Goal: Task Accomplishment & Management: Use online tool/utility

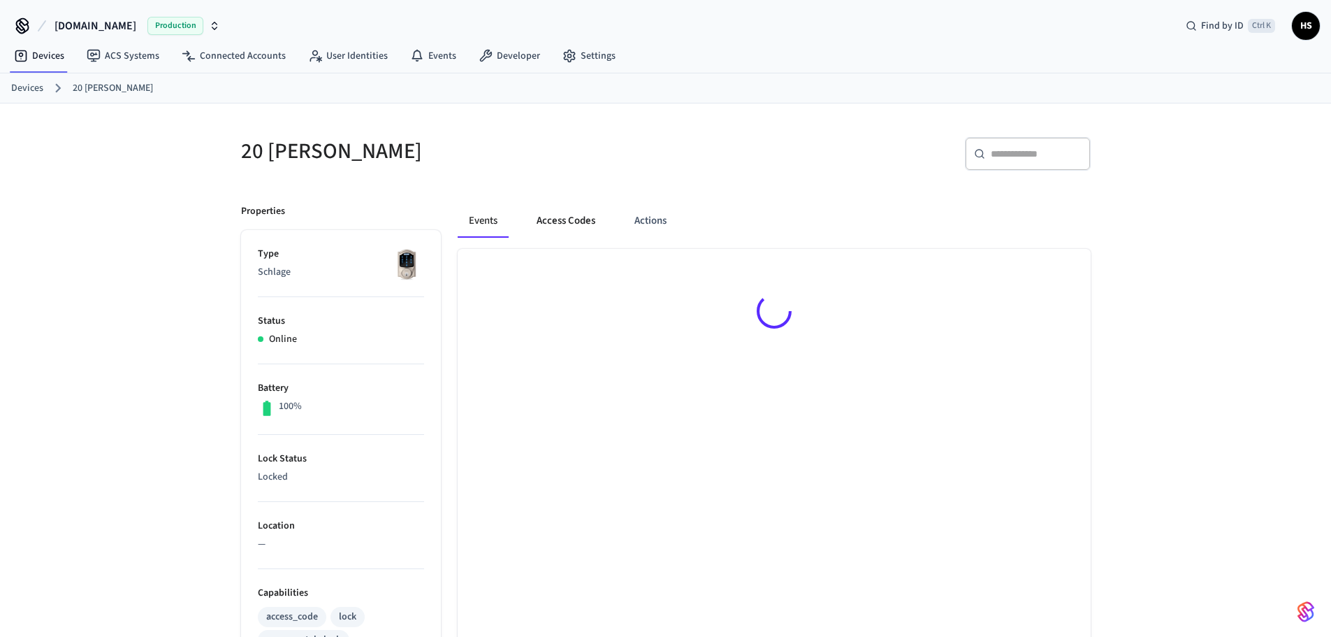
click at [575, 221] on button "Access Codes" at bounding box center [565, 221] width 81 height 34
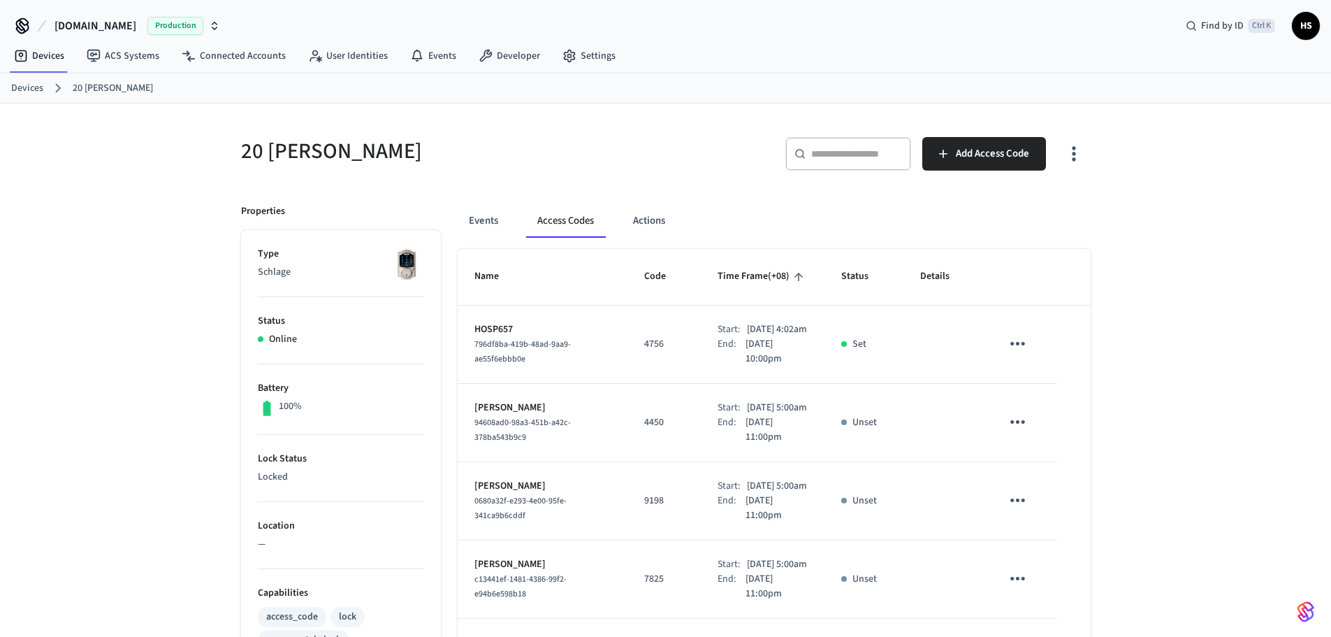
click at [1074, 152] on icon "button" at bounding box center [1074, 154] width 22 height 22
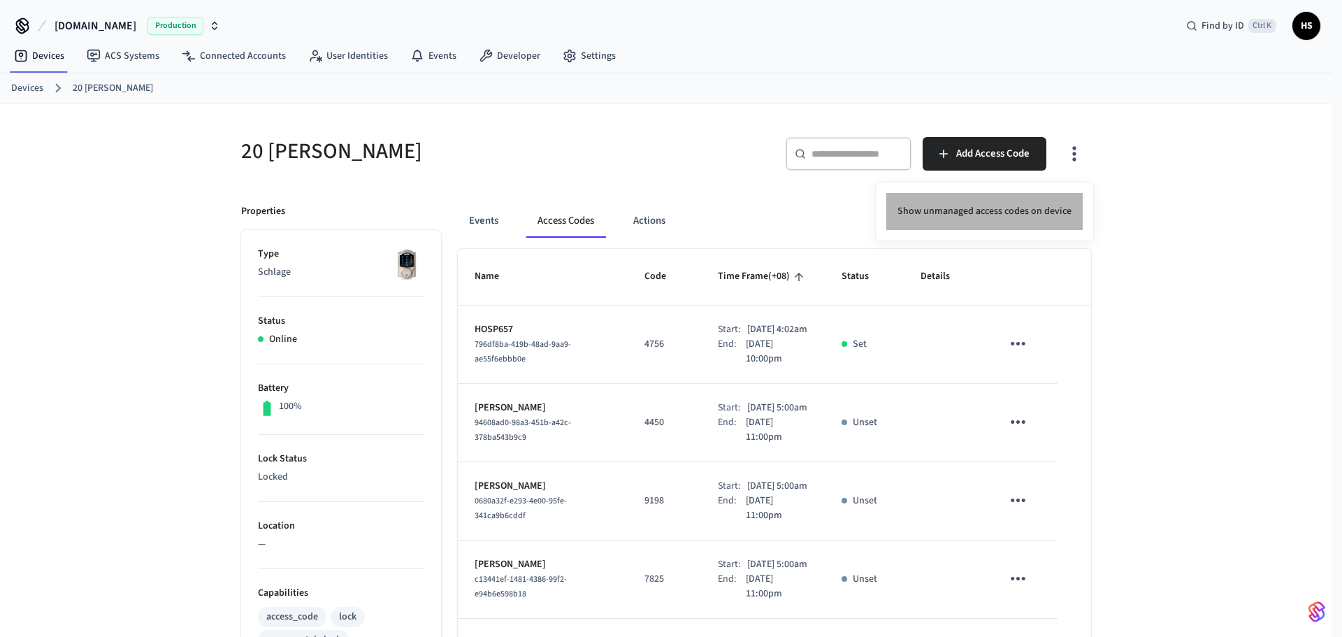
click at [1022, 198] on li "Show unmanaged access codes on device" at bounding box center [984, 211] width 196 height 37
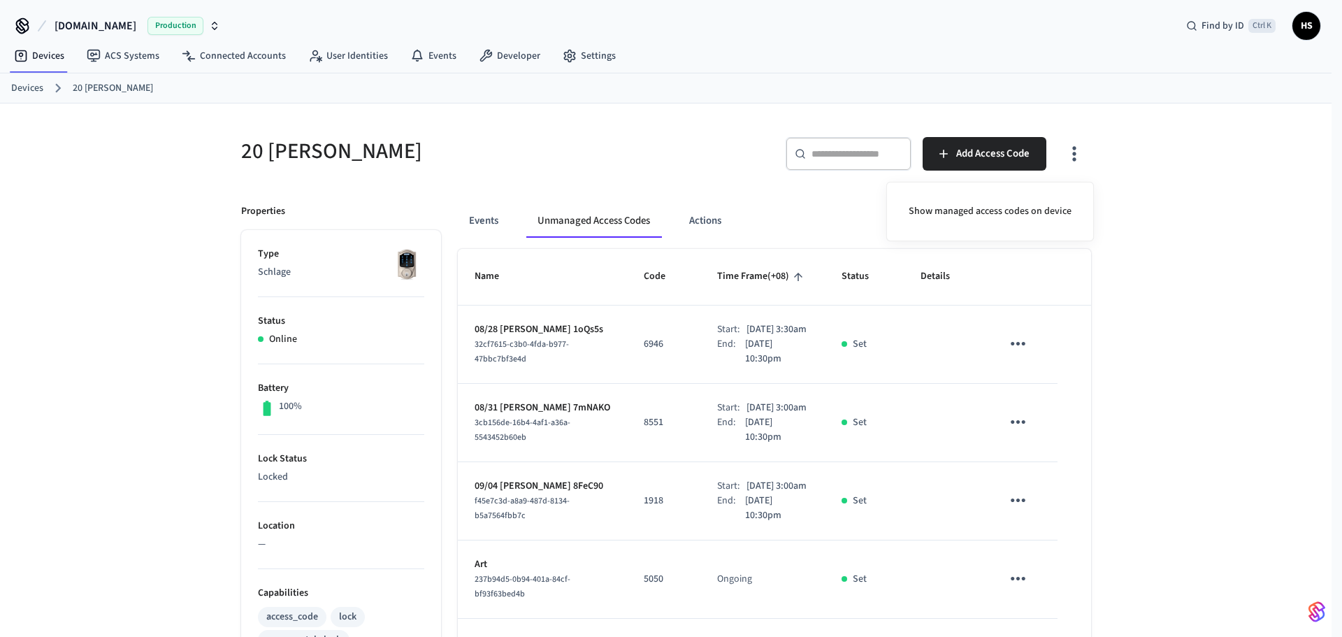
click at [799, 353] on div at bounding box center [671, 318] width 1342 height 637
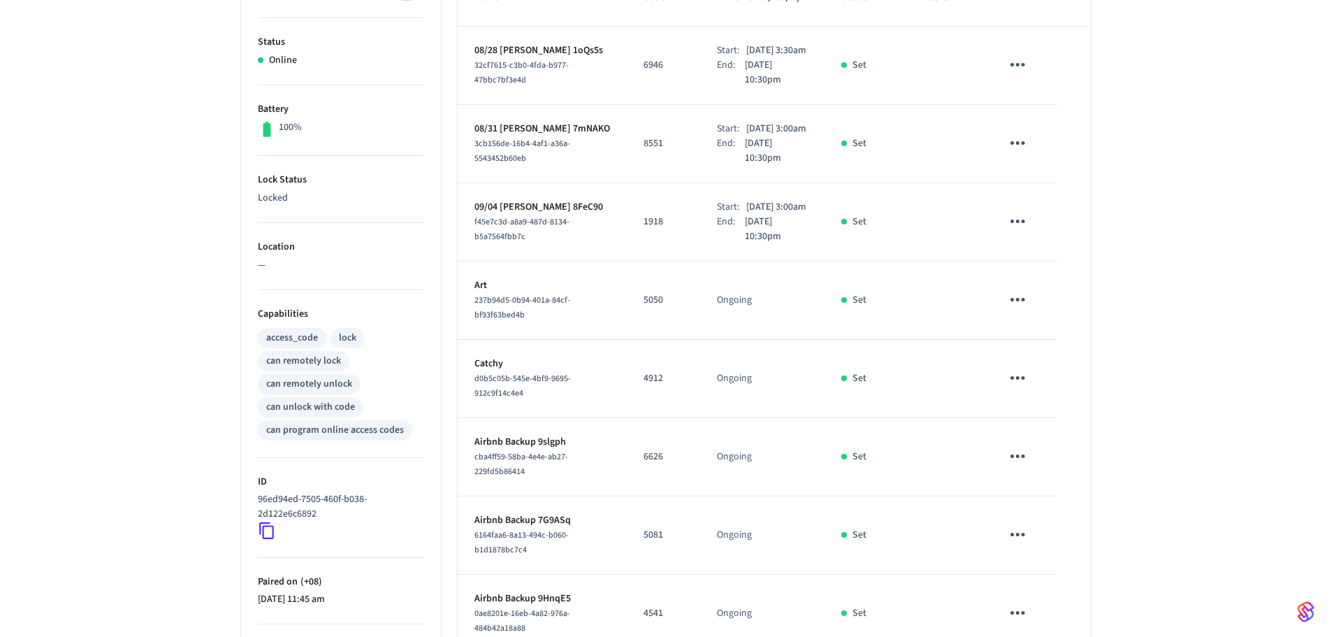
scroll to position [280, 0]
click at [171, 253] on div "20 [PERSON_NAME] ​ ​ Add Access Code Properties Type Schlage Status Online Batt…" at bounding box center [665, 350] width 1331 height 1052
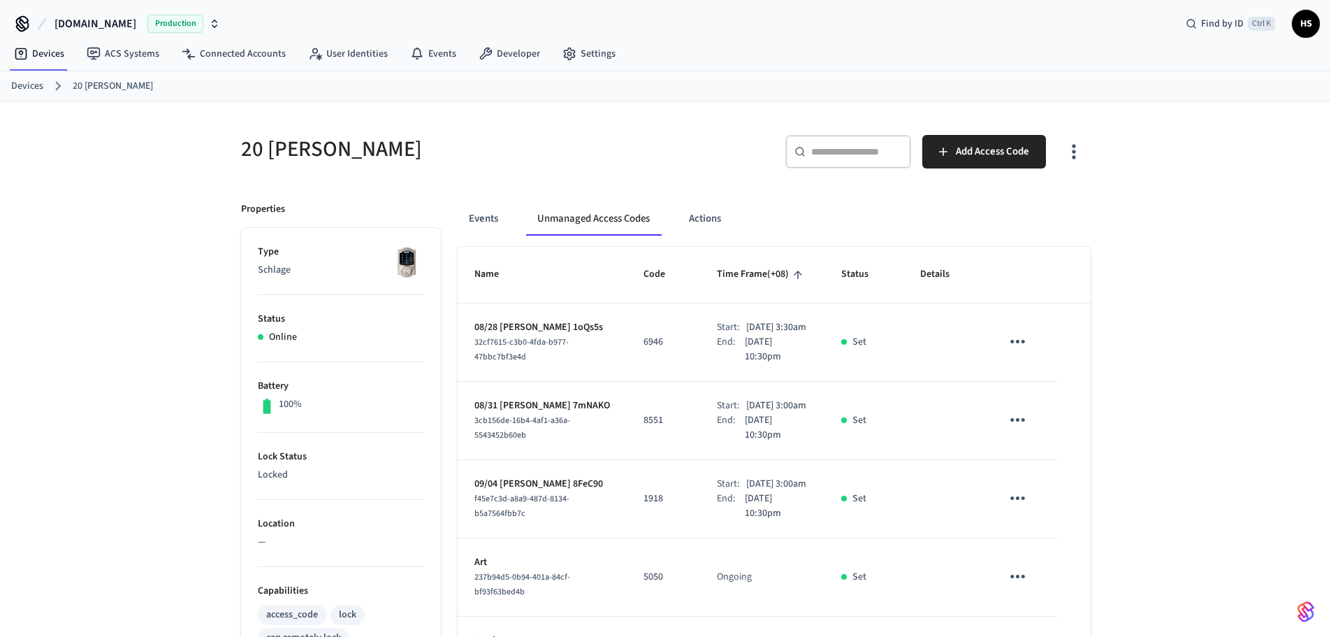
scroll to position [0, 0]
click at [1076, 159] on icon "button" at bounding box center [1074, 154] width 22 height 22
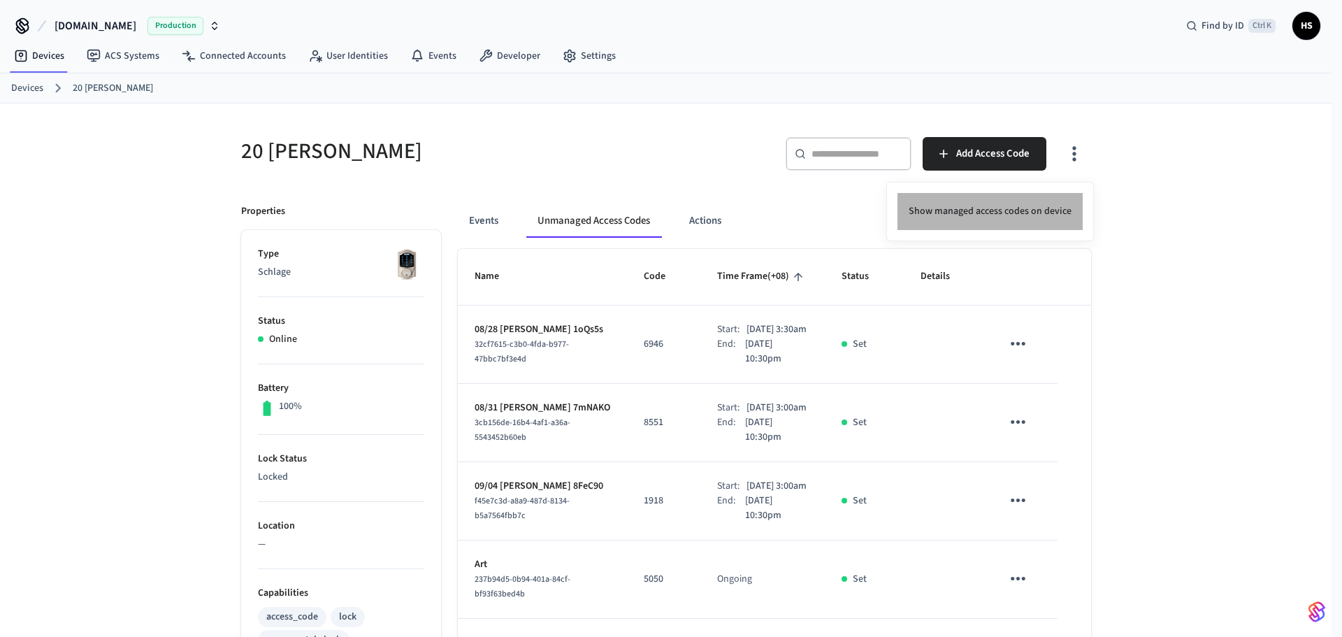
click at [1001, 203] on li "Show managed access codes on device" at bounding box center [989, 211] width 185 height 37
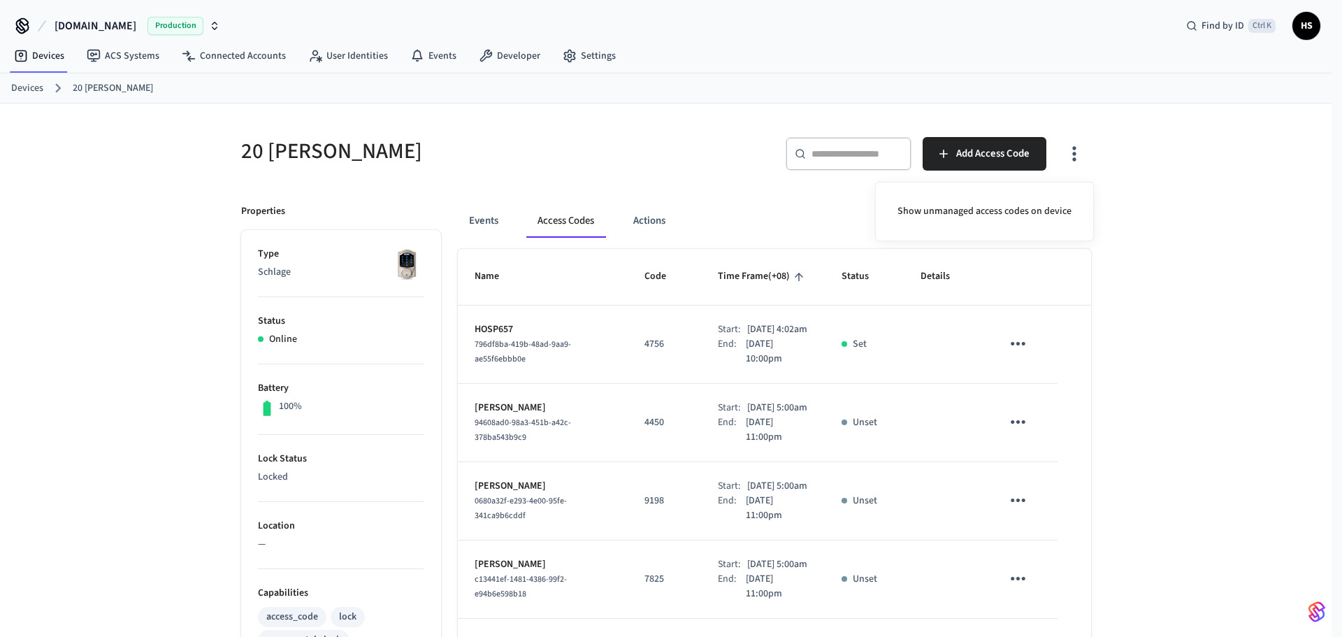
click at [621, 325] on div at bounding box center [671, 318] width 1342 height 637
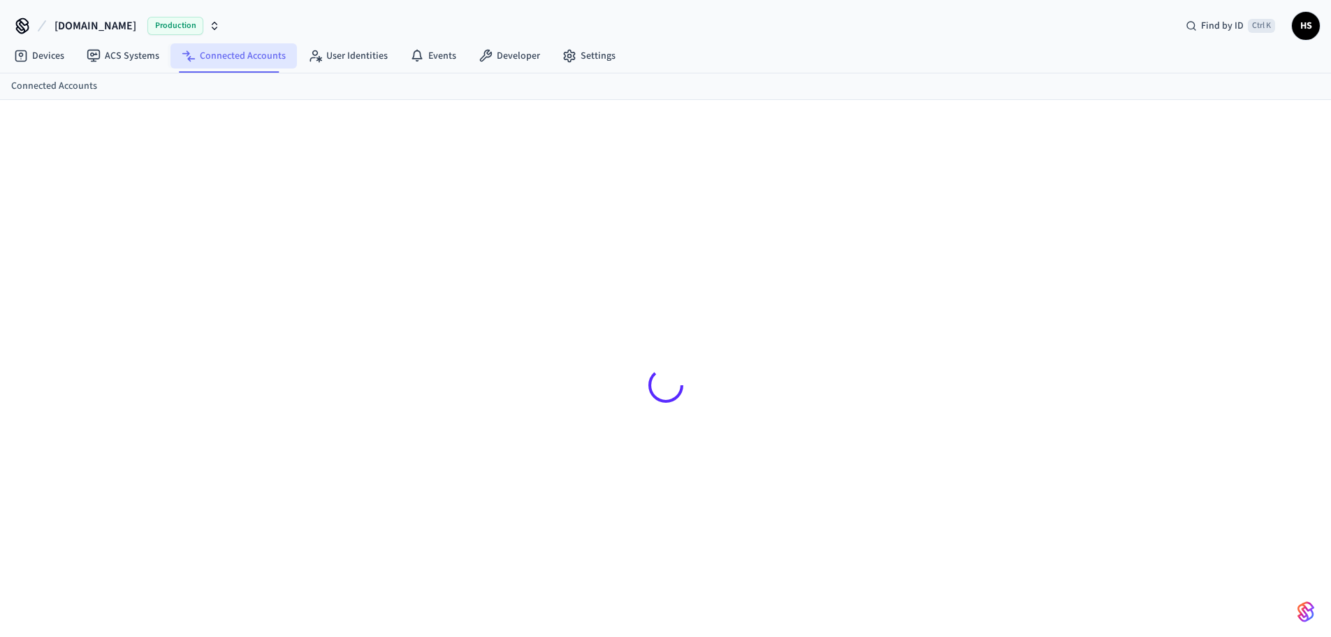
click at [257, 58] on link "Connected Accounts" at bounding box center [234, 55] width 126 height 25
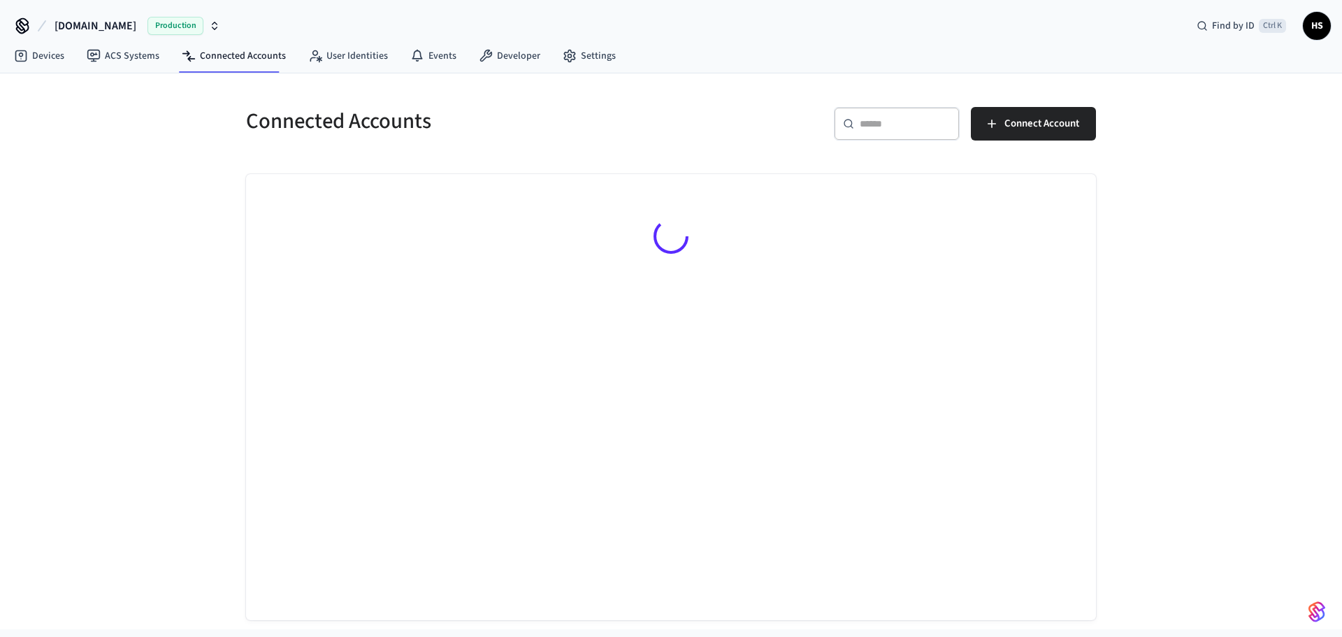
click at [964, 119] on div "​ ​ Connect Account" at bounding box center [887, 129] width 416 height 45
click at [918, 129] on input "text" at bounding box center [905, 124] width 91 height 14
paste input "**********"
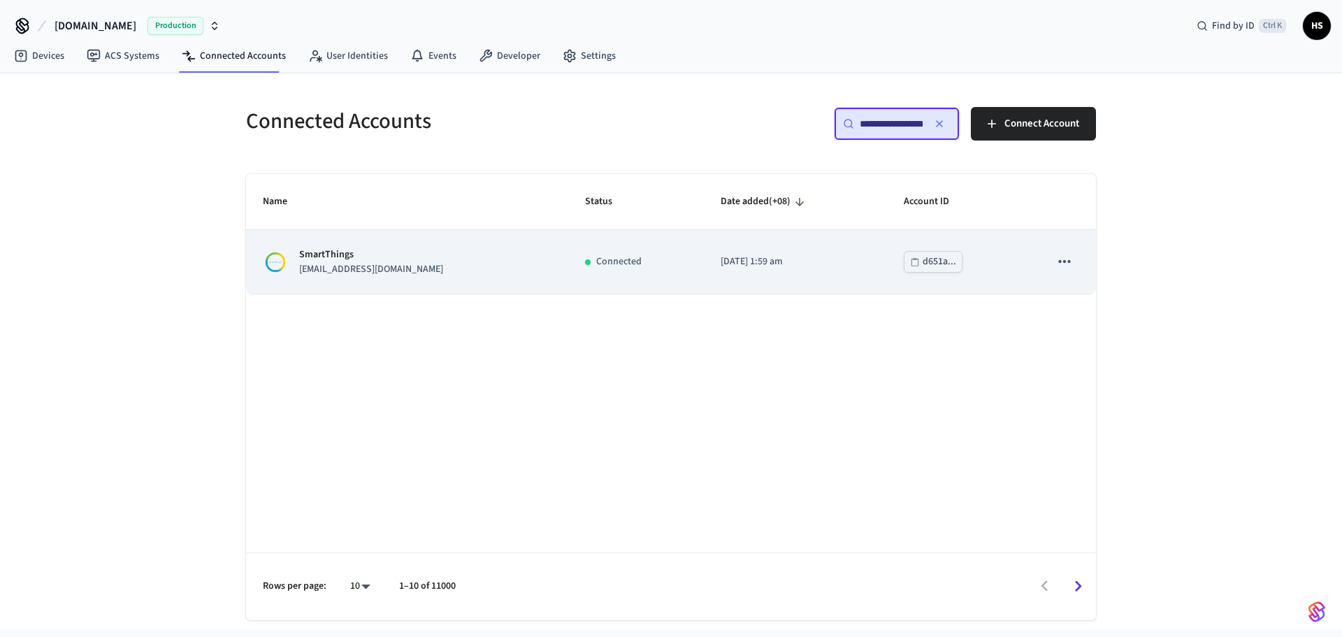
type input "**********"
click at [644, 258] on div "Connected" at bounding box center [636, 261] width 102 height 15
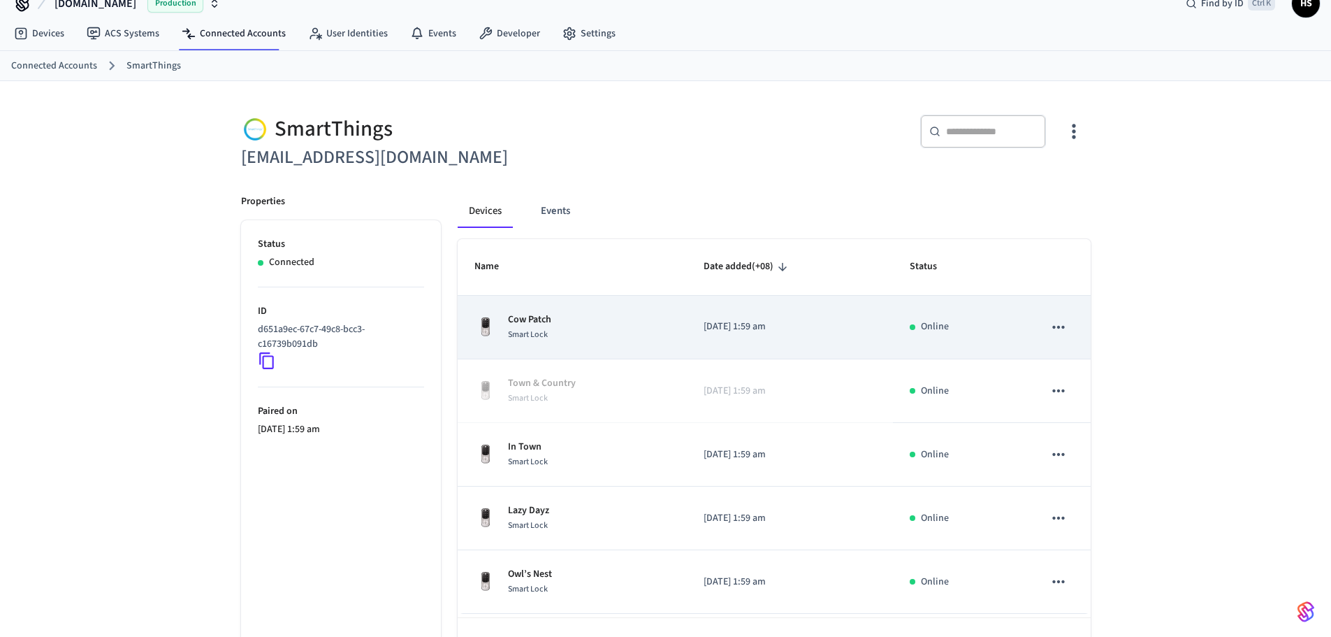
scroll to position [70, 0]
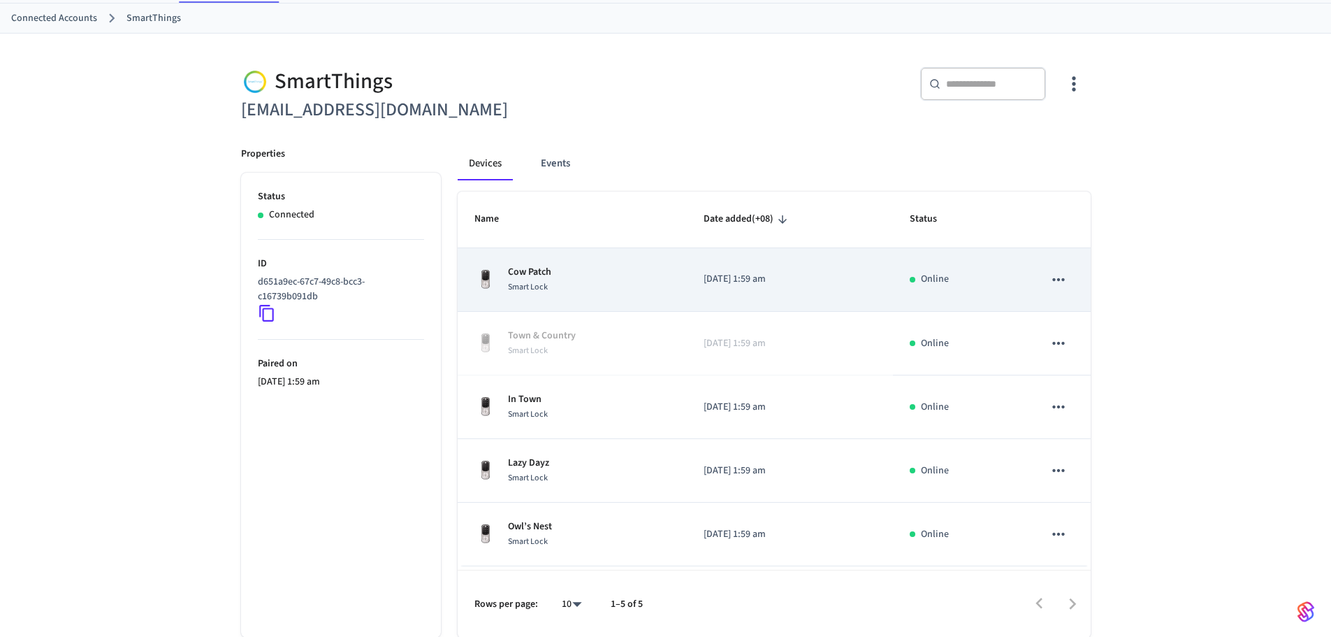
click at [576, 268] on div "Cow Patch Smart Lock" at bounding box center [572, 279] width 196 height 29
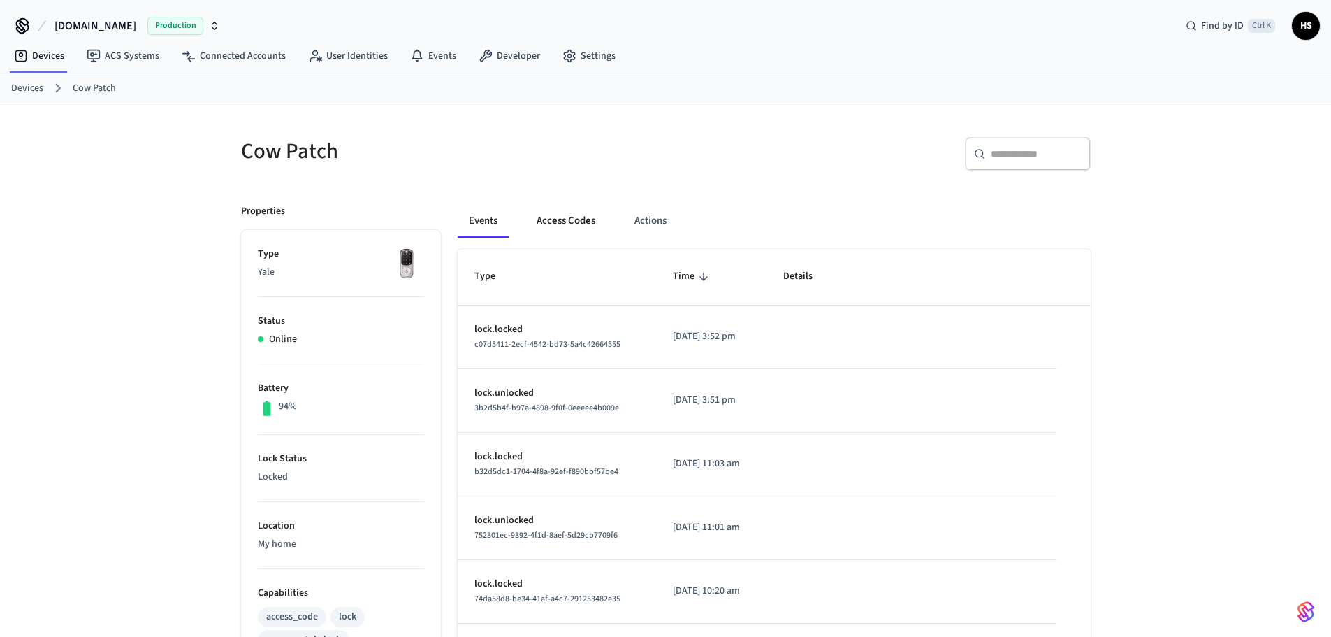
click at [580, 223] on button "Access Codes" at bounding box center [565, 221] width 81 height 34
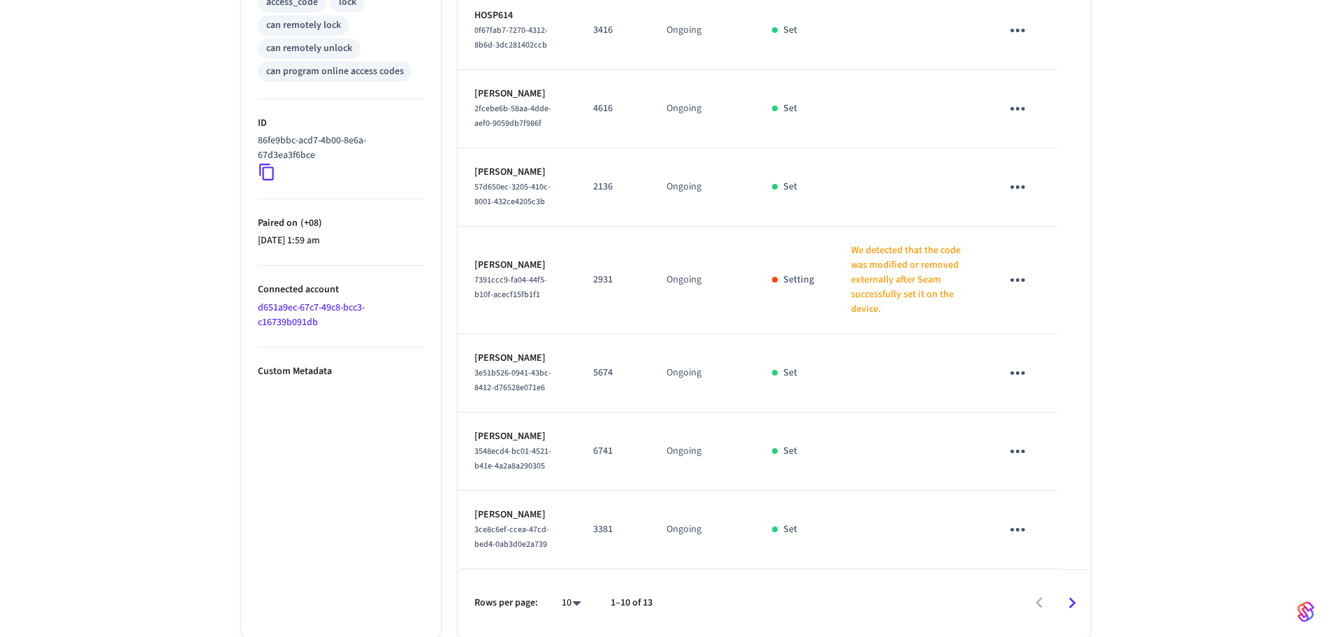
scroll to position [629, 0]
drag, startPoint x: 259, startPoint y: 549, endPoint x: 277, endPoint y: 528, distance: 27.3
click at [259, 549] on ul "Type Yale Status Online Battery 94% Lock Status Locked Location My home Capabil…" at bounding box center [341, 126] width 200 height 1021
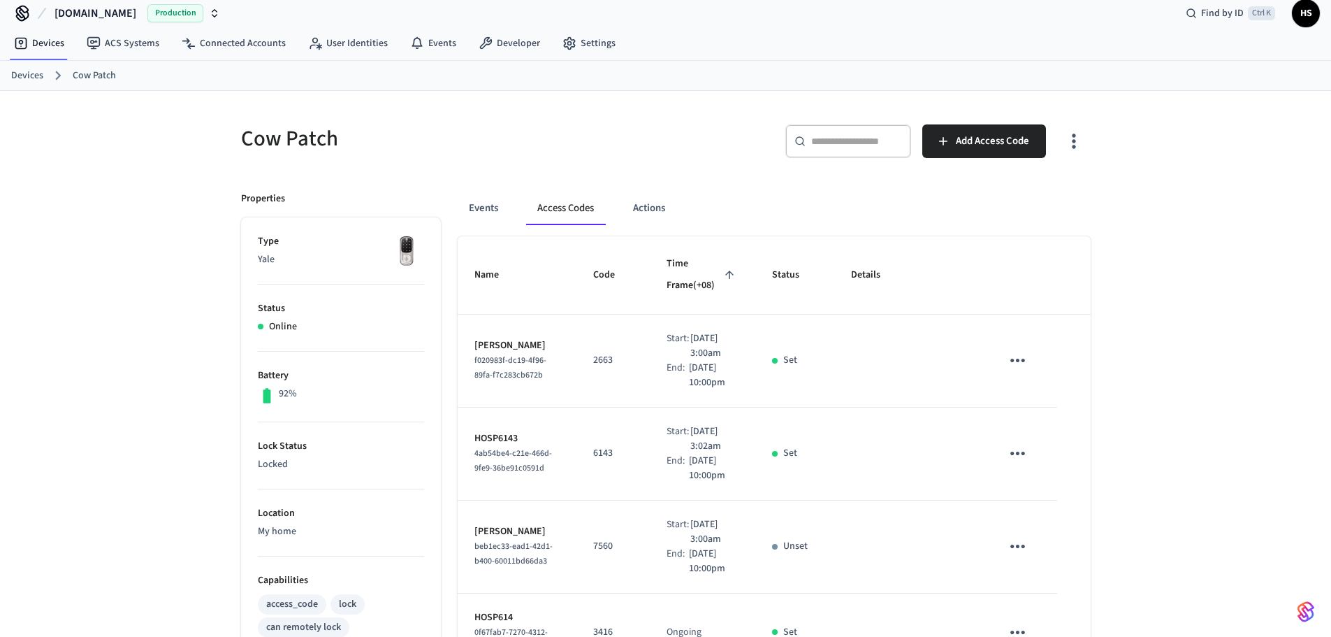
scroll to position [0, 0]
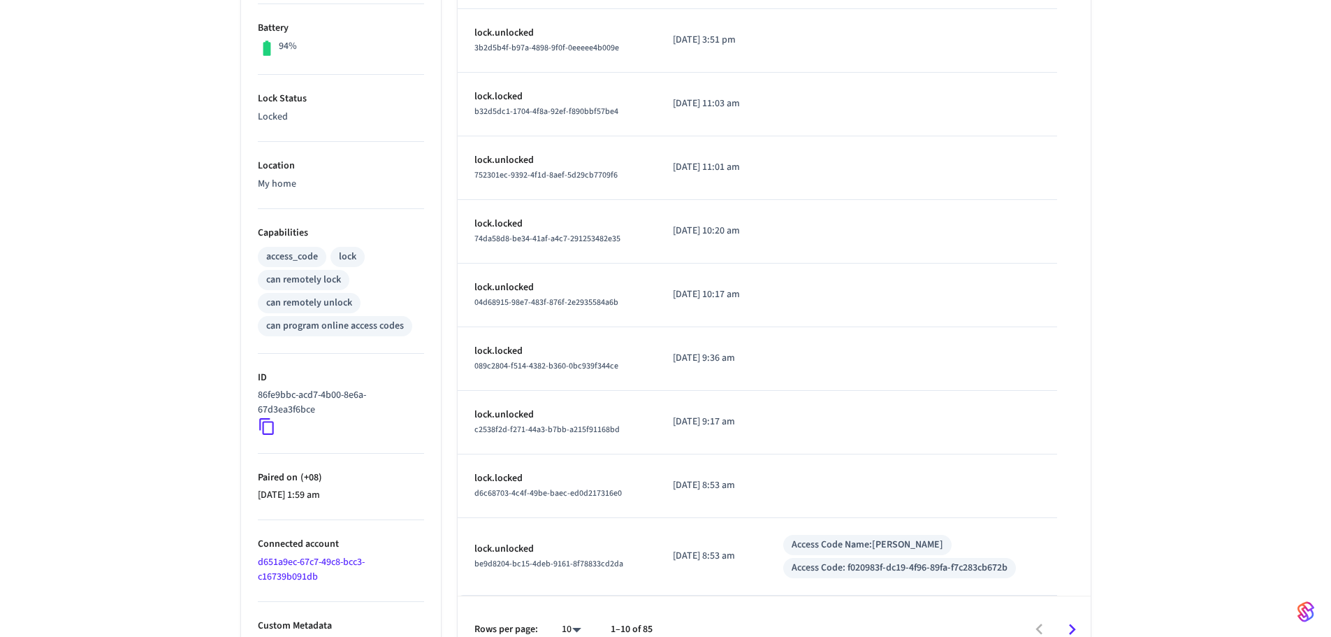
scroll to position [377, 0]
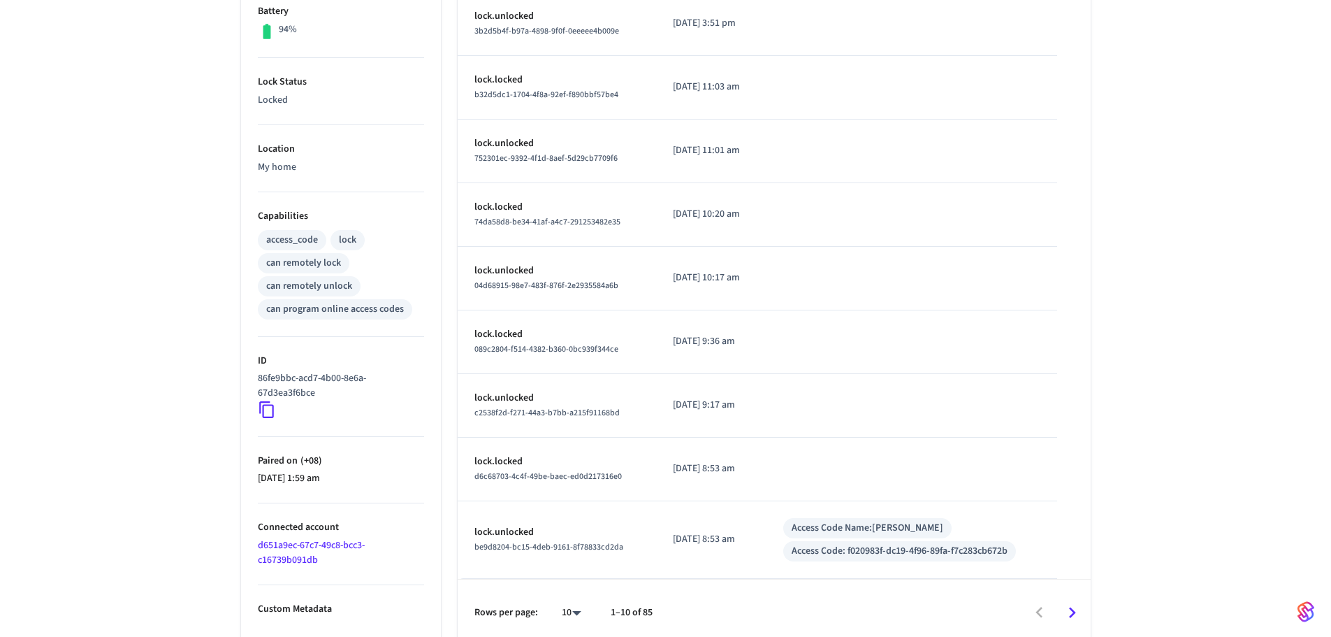
click at [302, 561] on link "d651a9ec-67c7-49c8-bcc3-c16739b091db" at bounding box center [311, 552] width 107 height 29
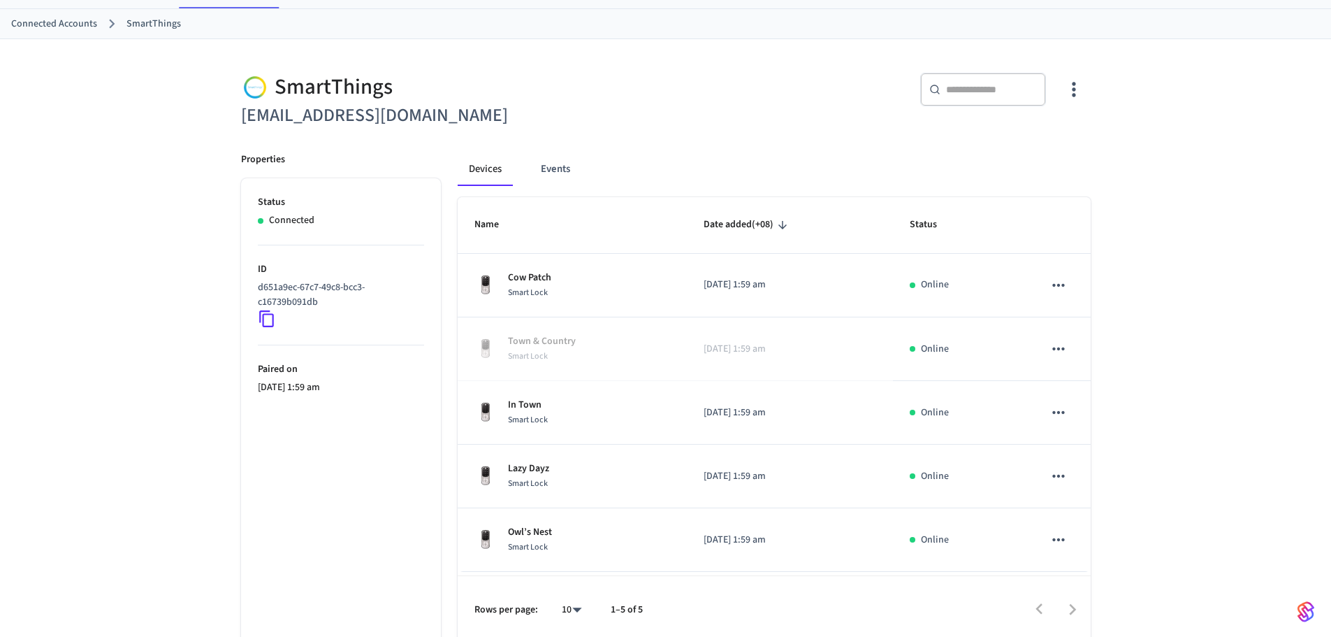
scroll to position [71, 0]
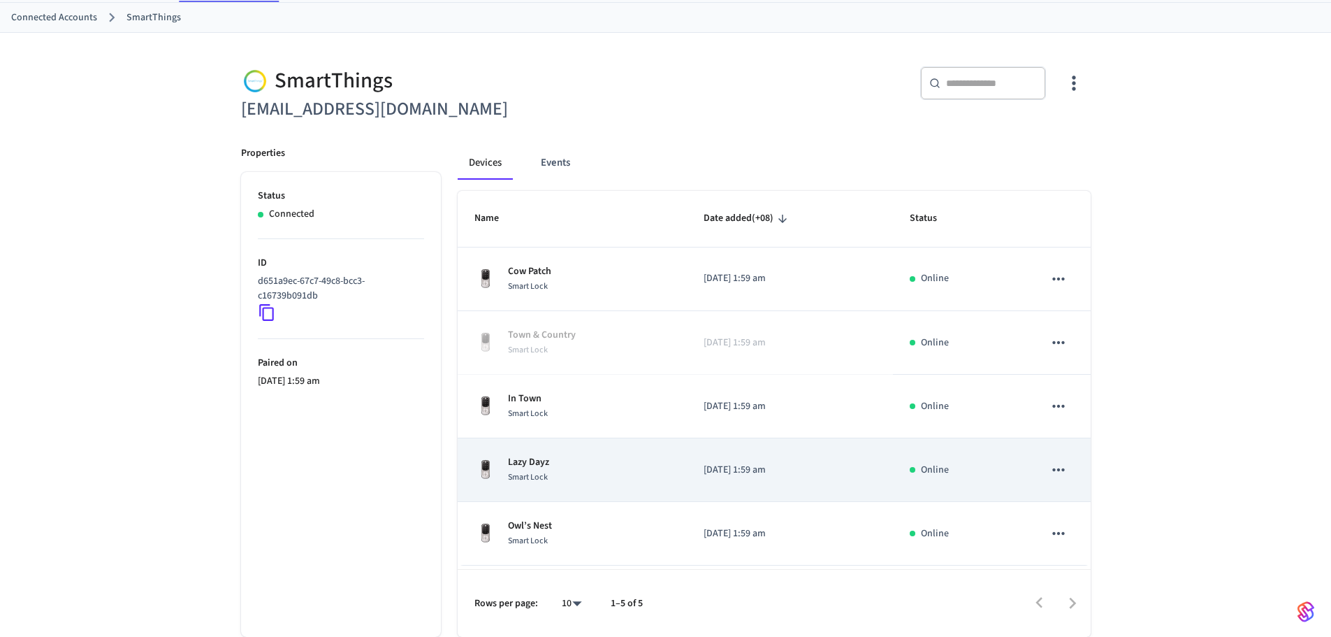
drag, startPoint x: 585, startPoint y: 468, endPoint x: 597, endPoint y: 470, distance: 12.0
click at [584, 470] on div "Lazy Dayz Smart Lock" at bounding box center [572, 469] width 196 height 29
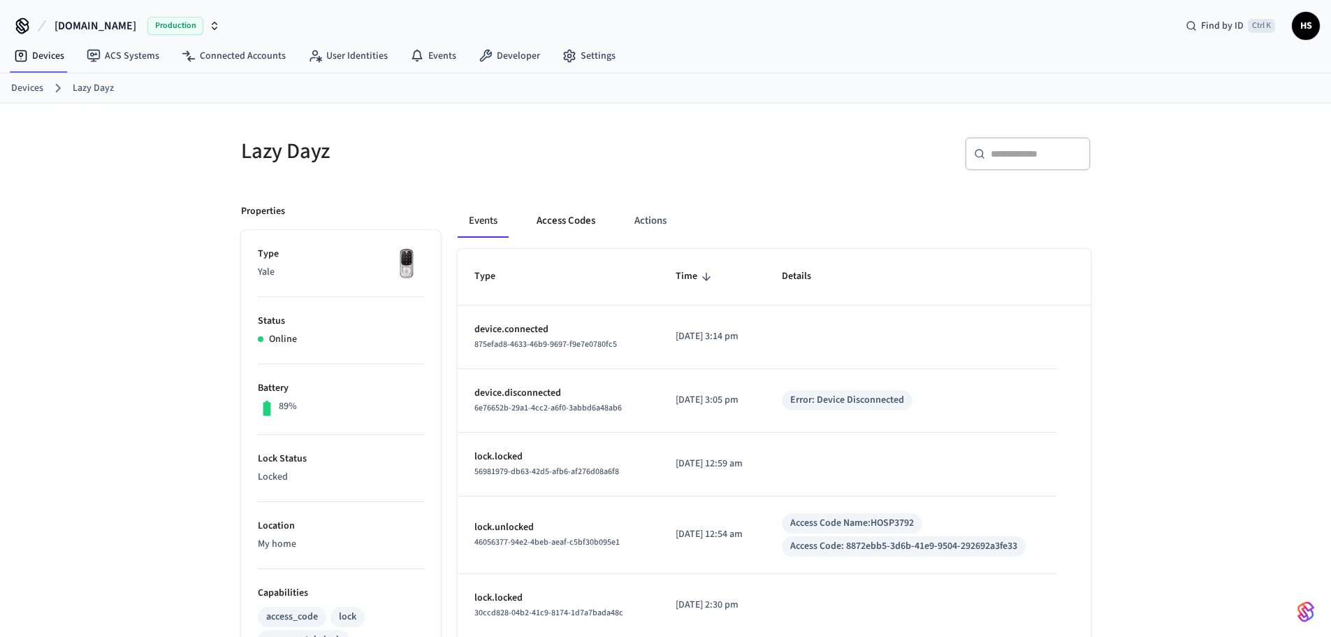
click at [582, 226] on button "Access Codes" at bounding box center [565, 221] width 81 height 34
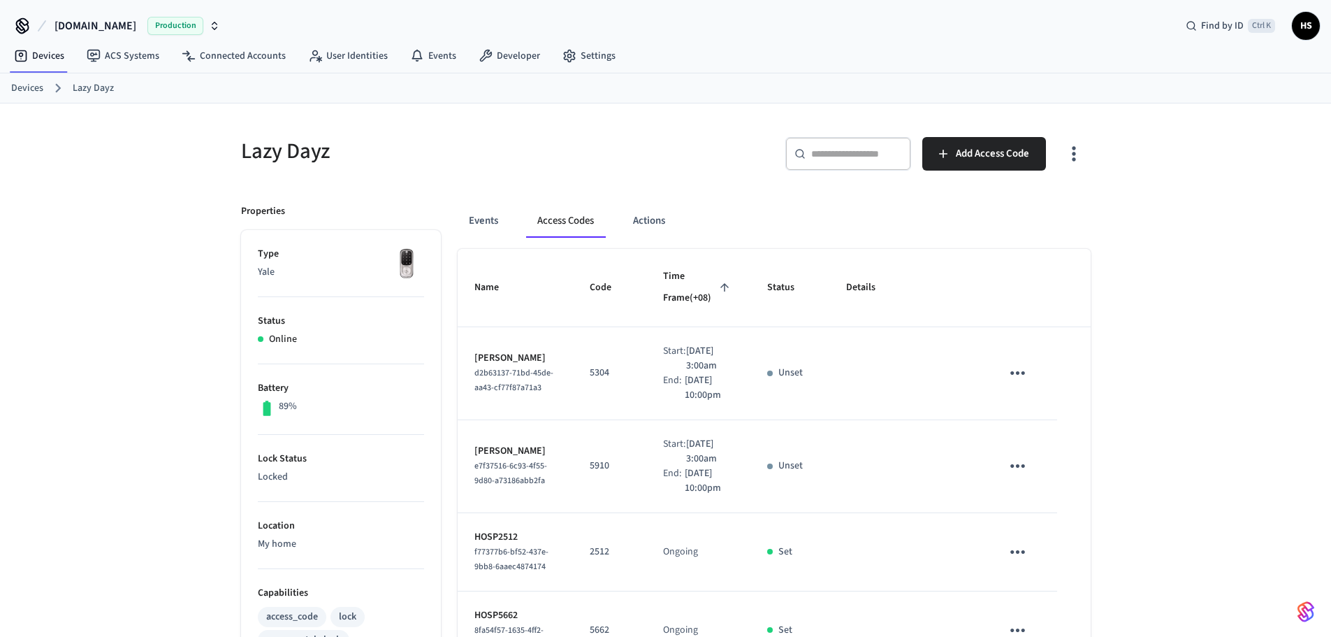
click at [1067, 161] on icon "button" at bounding box center [1074, 154] width 22 height 22
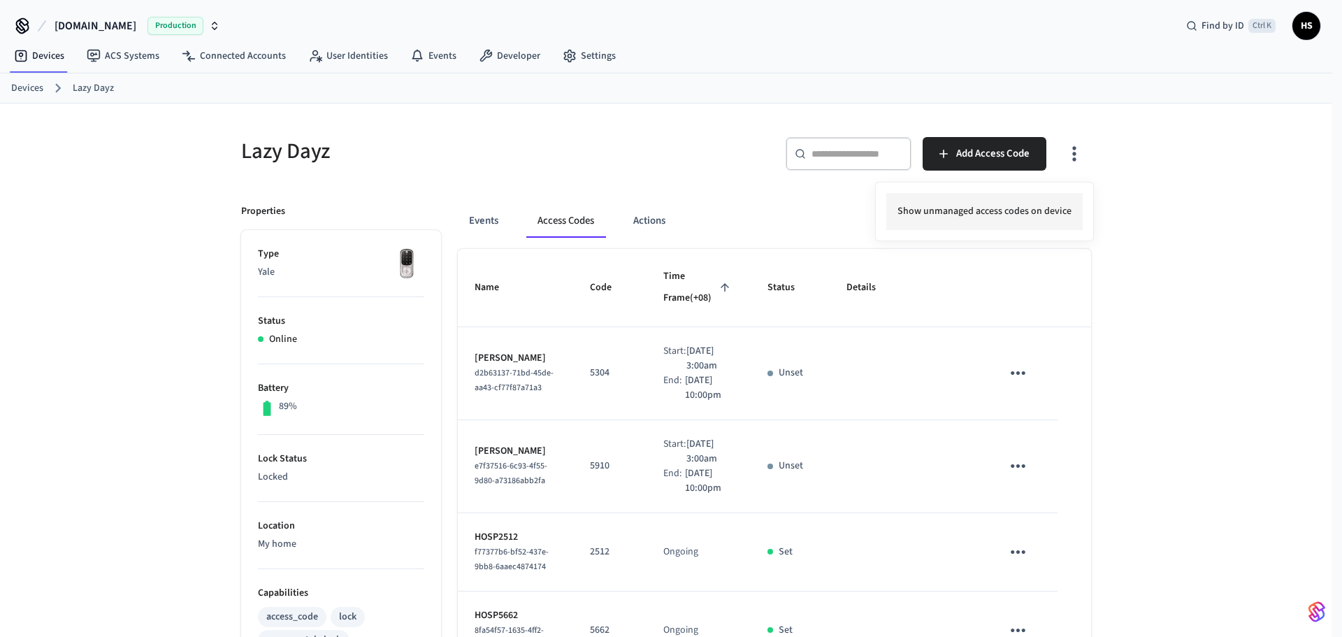
click at [1010, 200] on li "Show unmanaged access codes on device" at bounding box center [984, 211] width 196 height 37
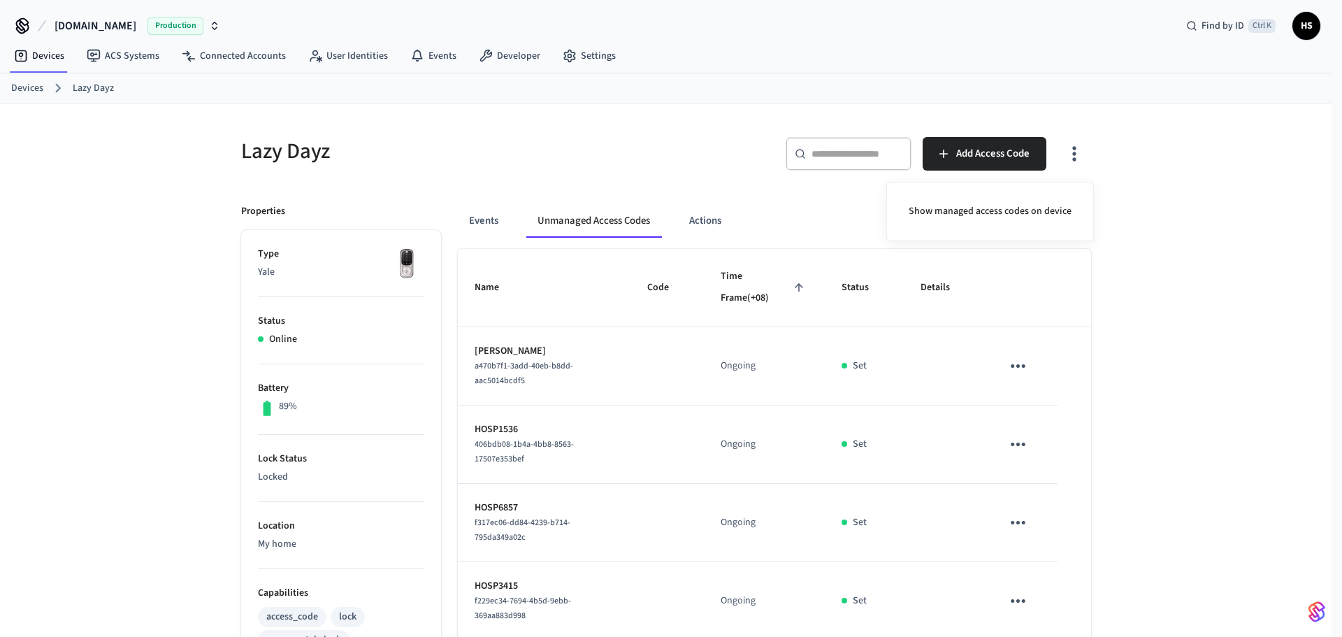
click at [789, 338] on div at bounding box center [671, 318] width 1342 height 637
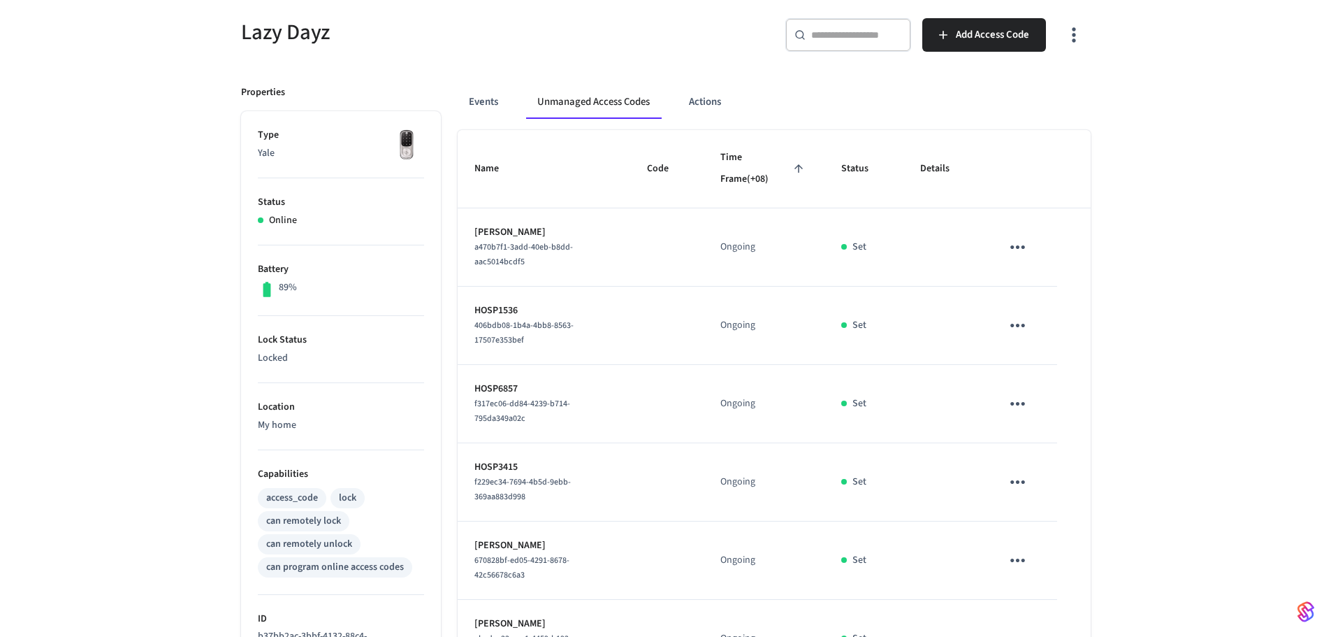
scroll to position [52, 0]
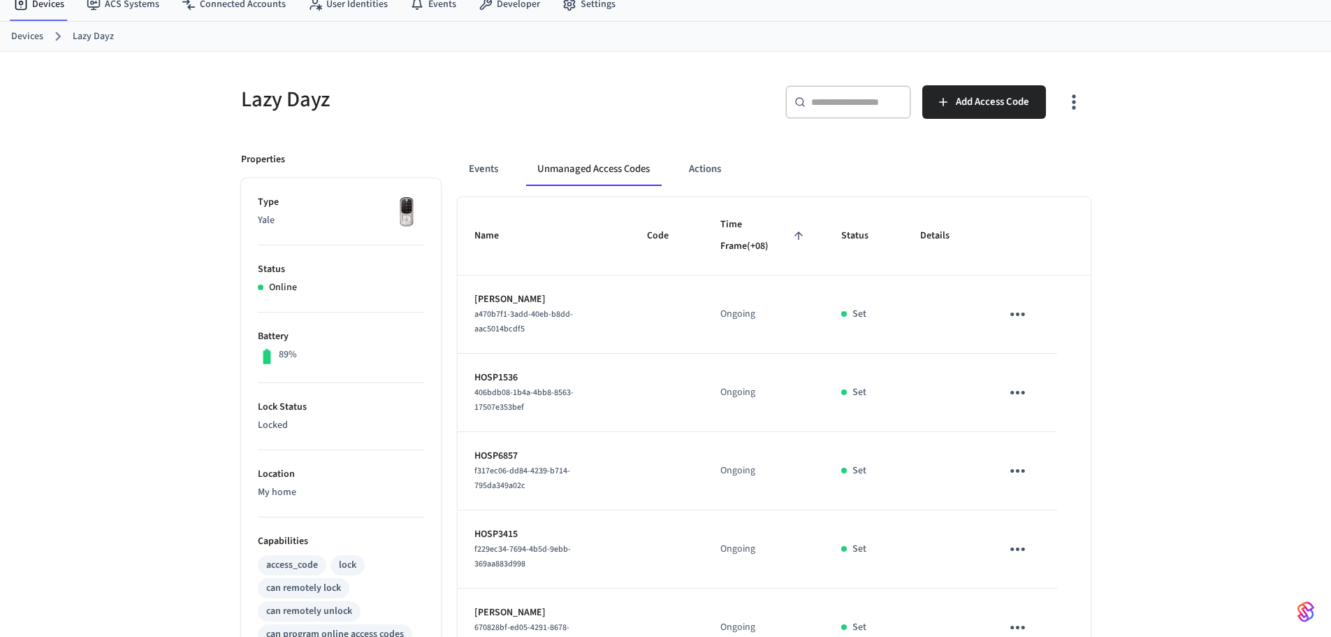
click at [1075, 108] on icon "button" at bounding box center [1074, 102] width 22 height 22
click at [998, 164] on li "Show managed access codes on device" at bounding box center [989, 159] width 185 height 37
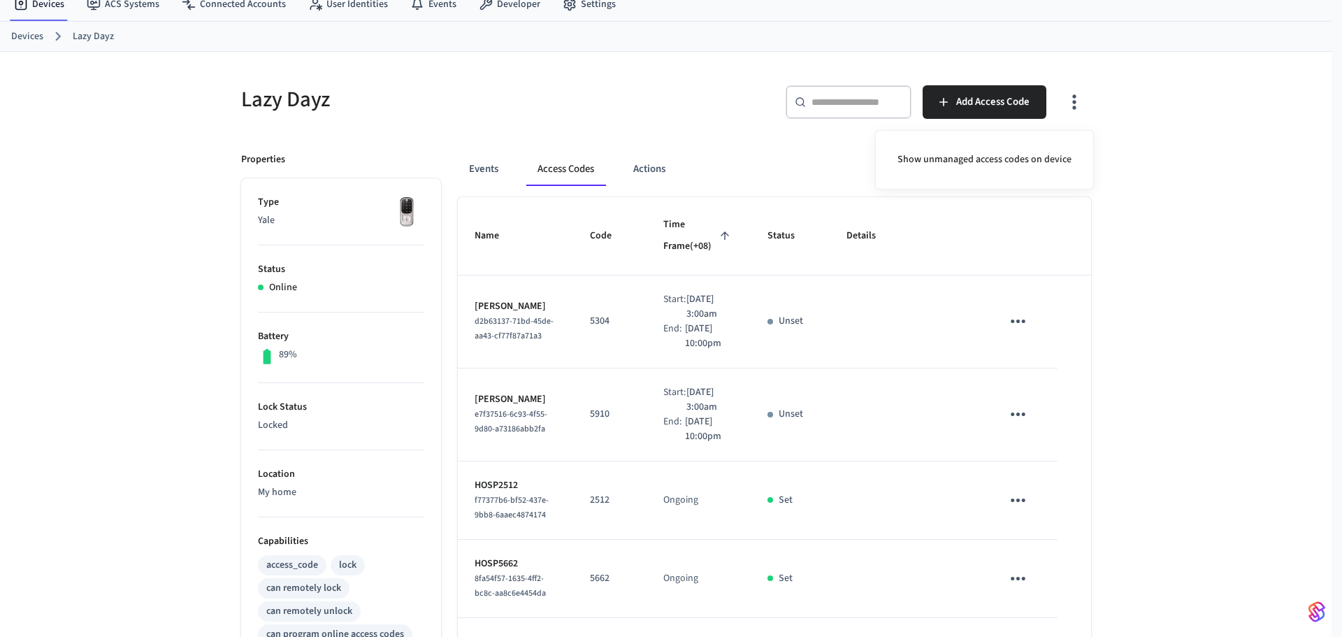
click at [894, 314] on div at bounding box center [671, 318] width 1342 height 637
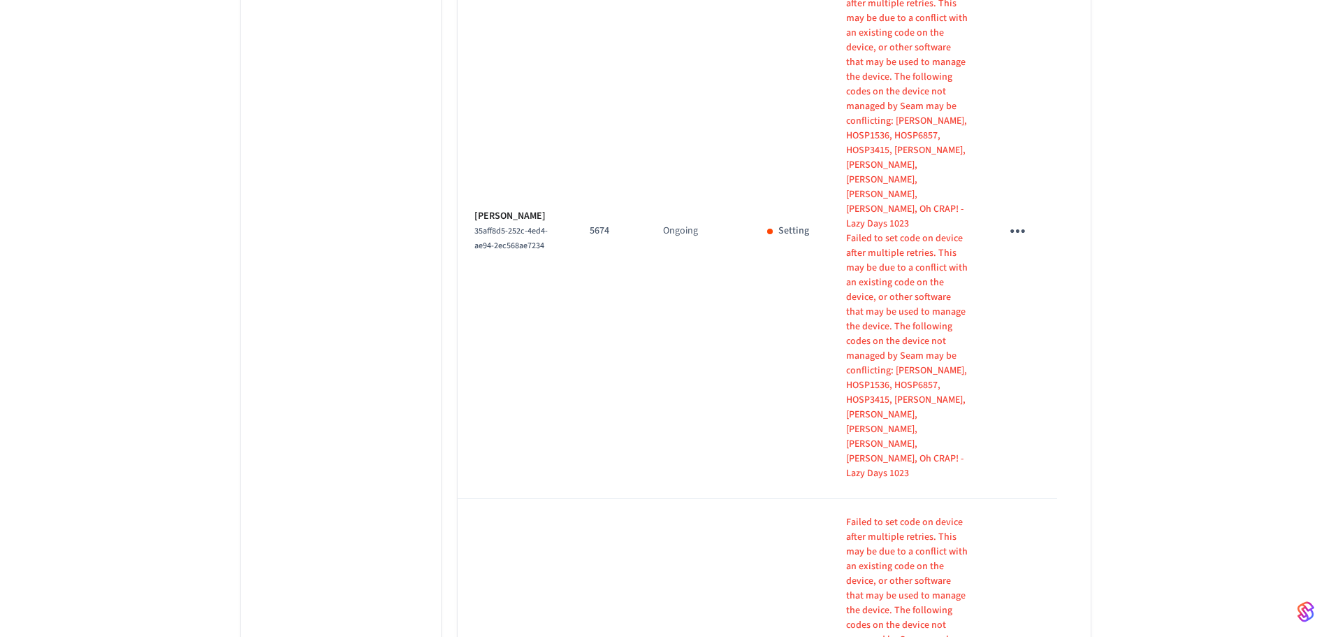
scroll to position [1869, 0]
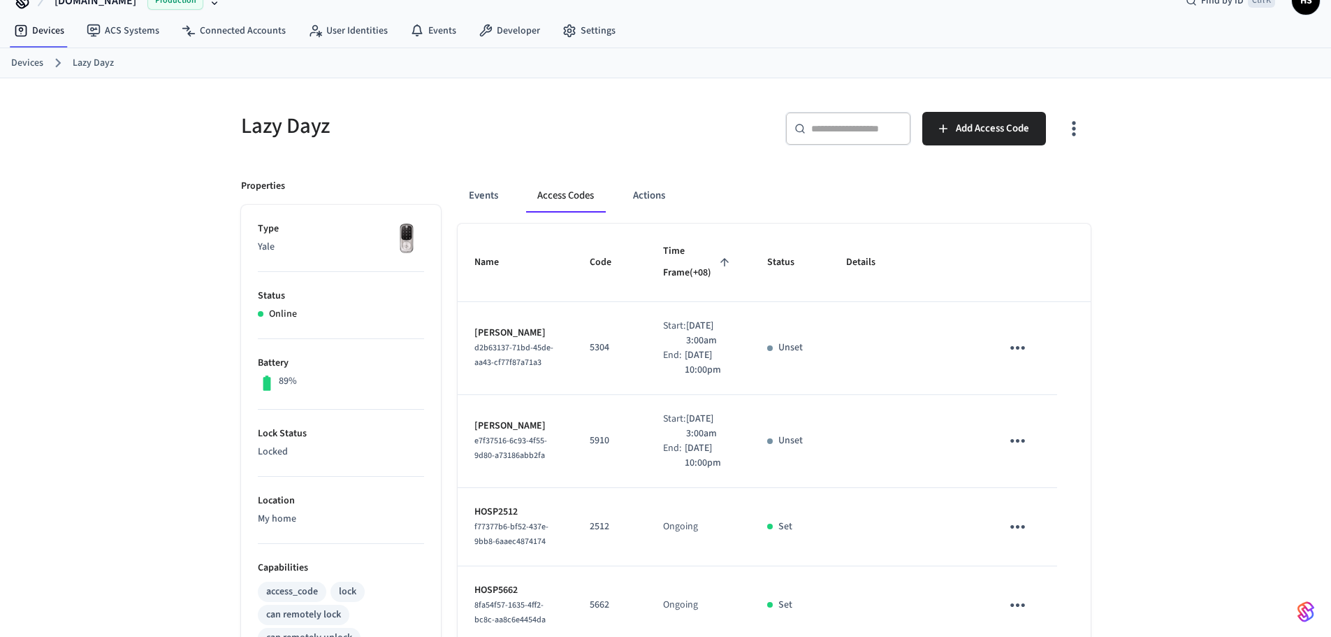
scroll to position [0, 0]
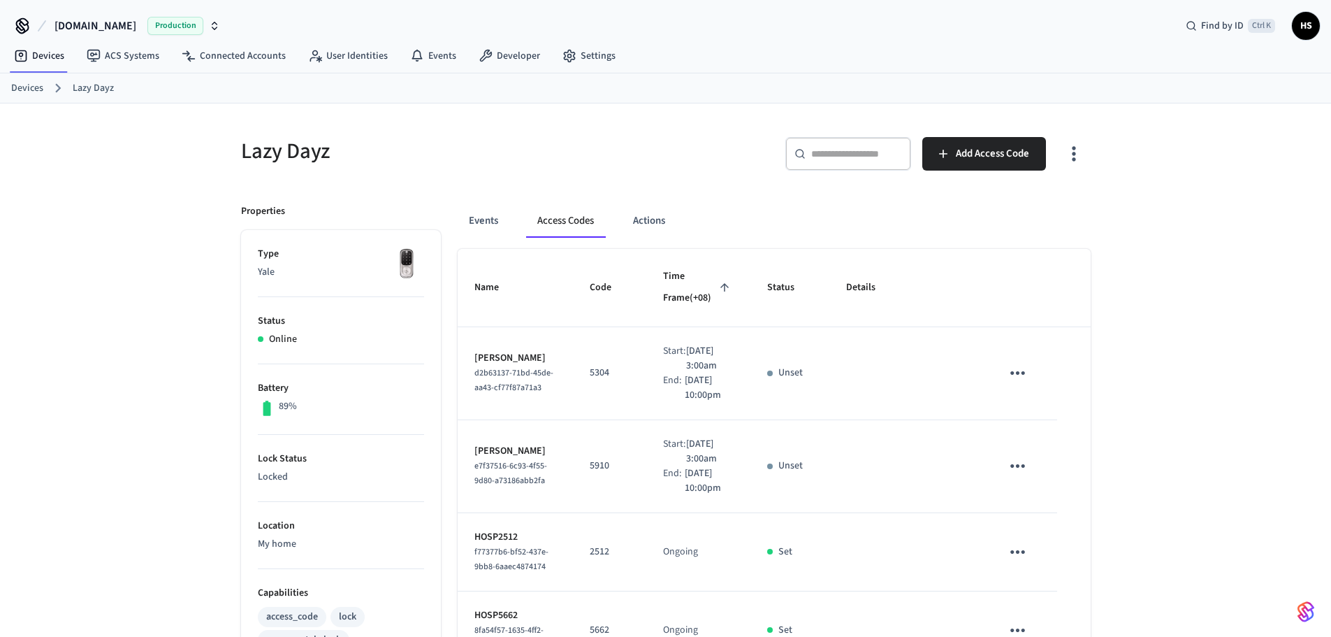
click at [1083, 159] on icon "button" at bounding box center [1074, 154] width 22 height 22
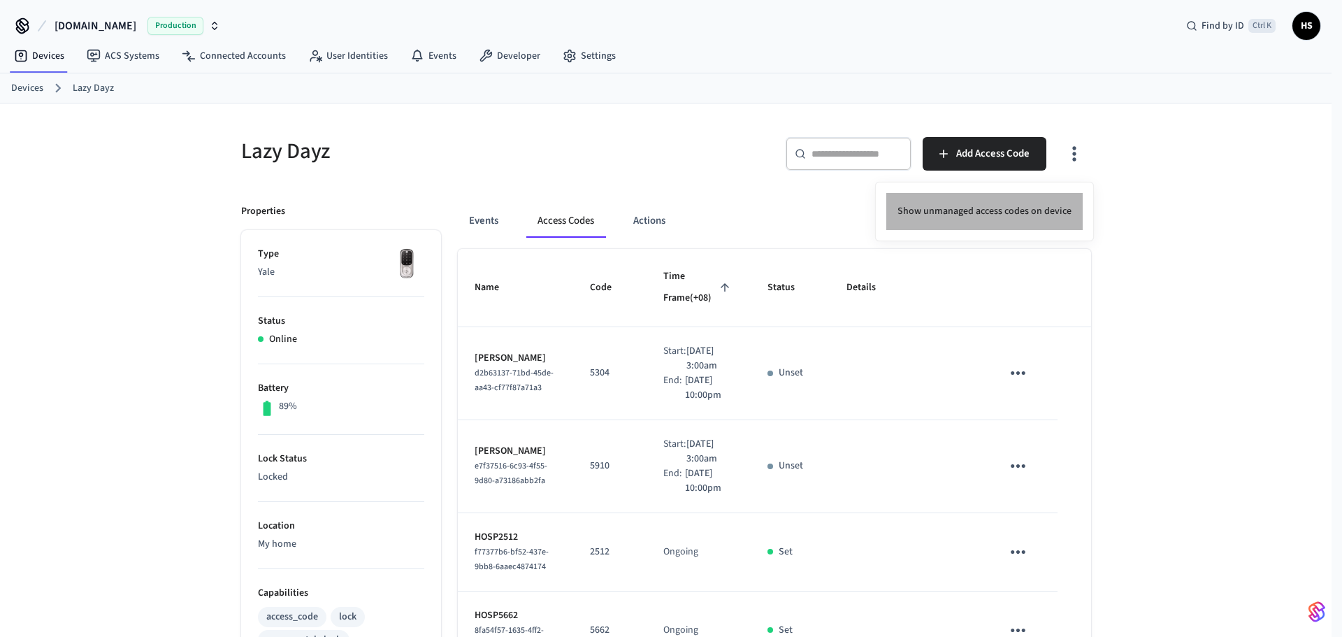
click at [1040, 195] on li "Show unmanaged access codes on device" at bounding box center [984, 211] width 196 height 37
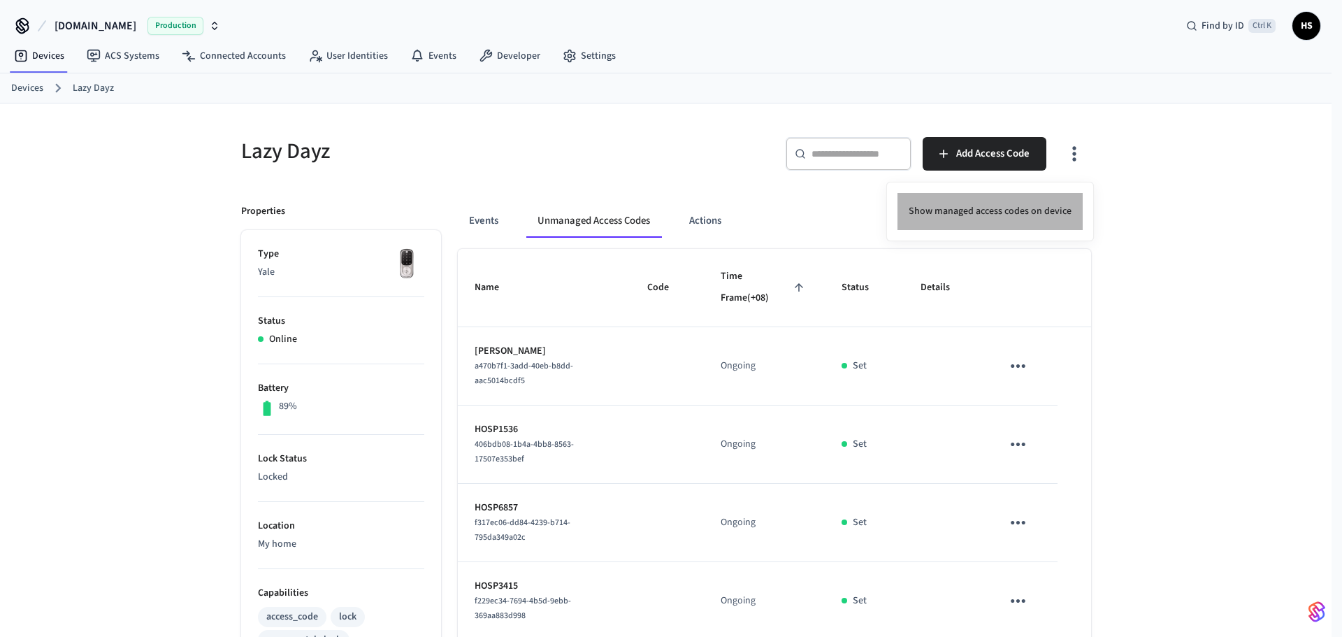
click at [1009, 207] on li "Show managed access codes on device" at bounding box center [989, 211] width 185 height 37
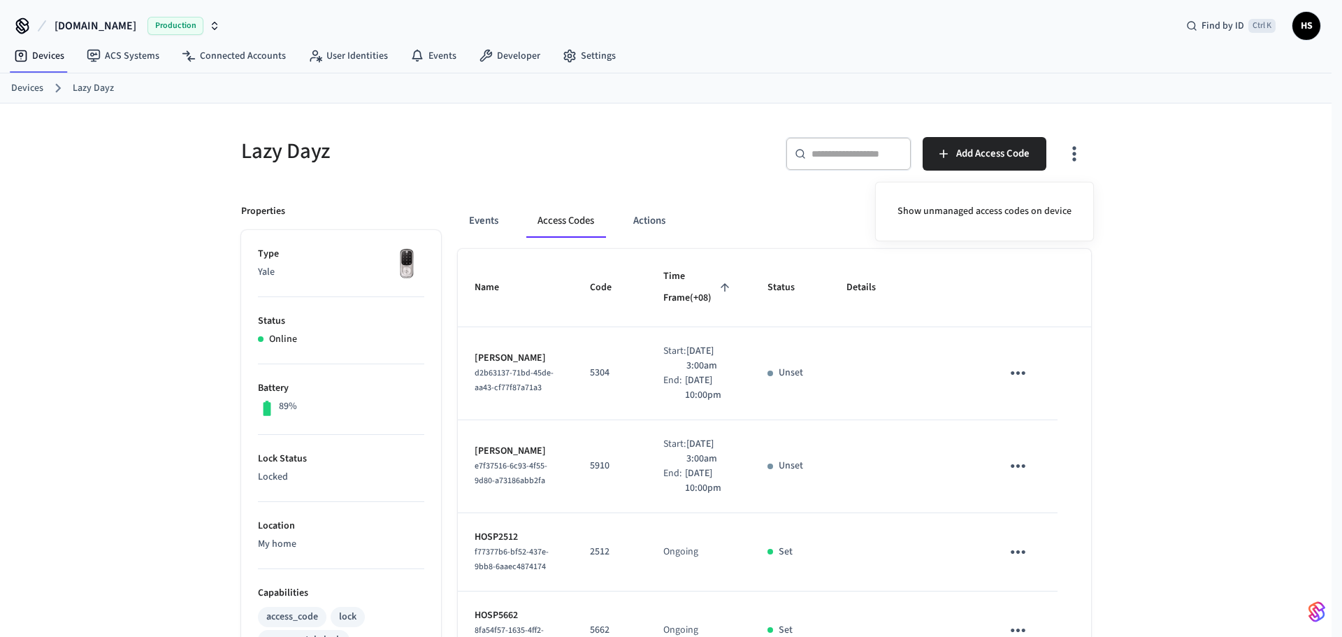
click at [616, 409] on div at bounding box center [671, 318] width 1342 height 637
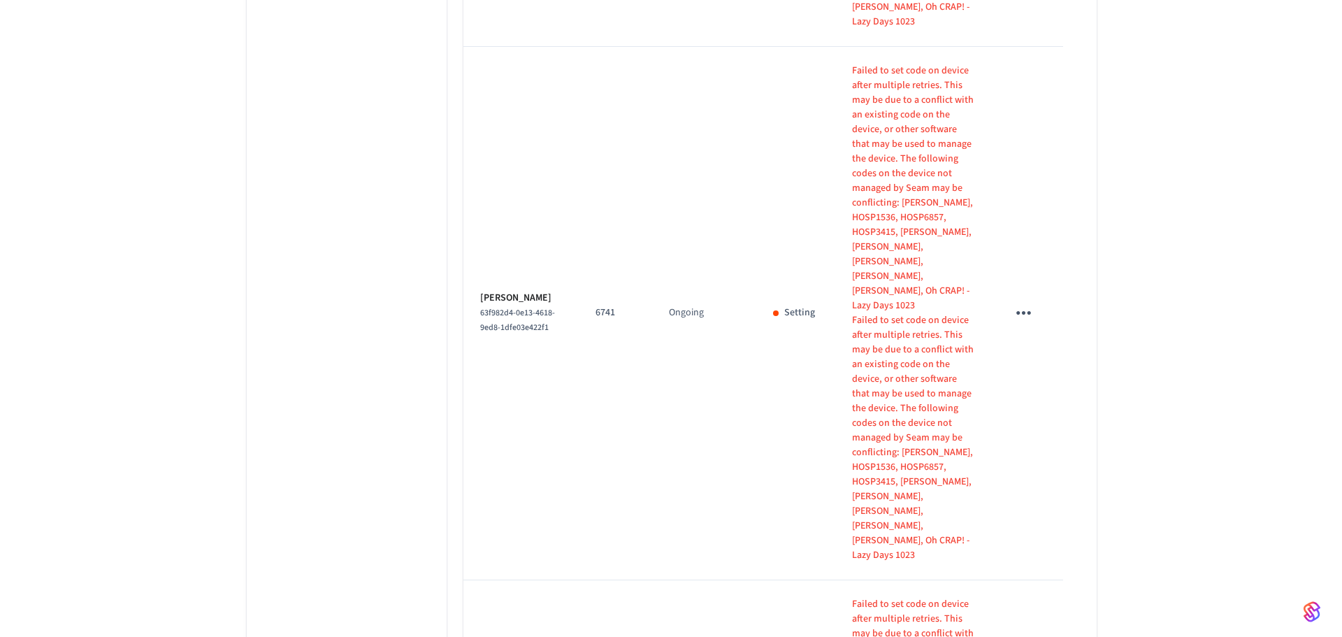
scroll to position [2302, 0]
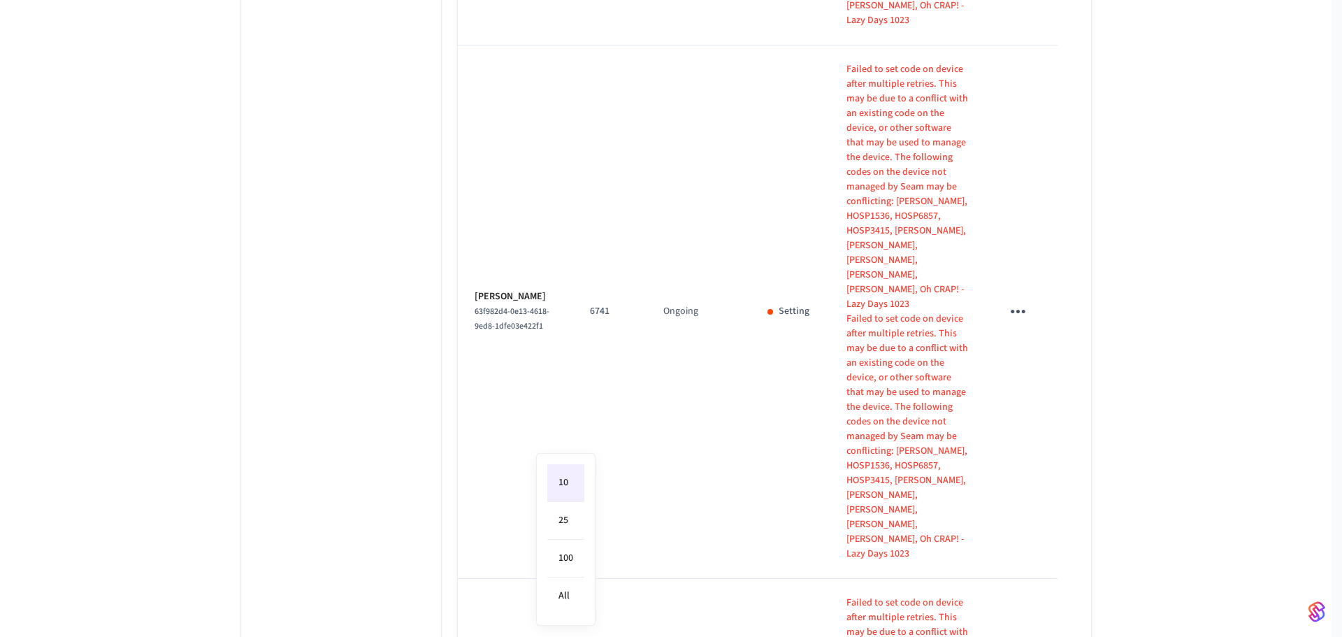
click at [582, 593] on li "All" at bounding box center [565, 595] width 37 height 37
type input "**"
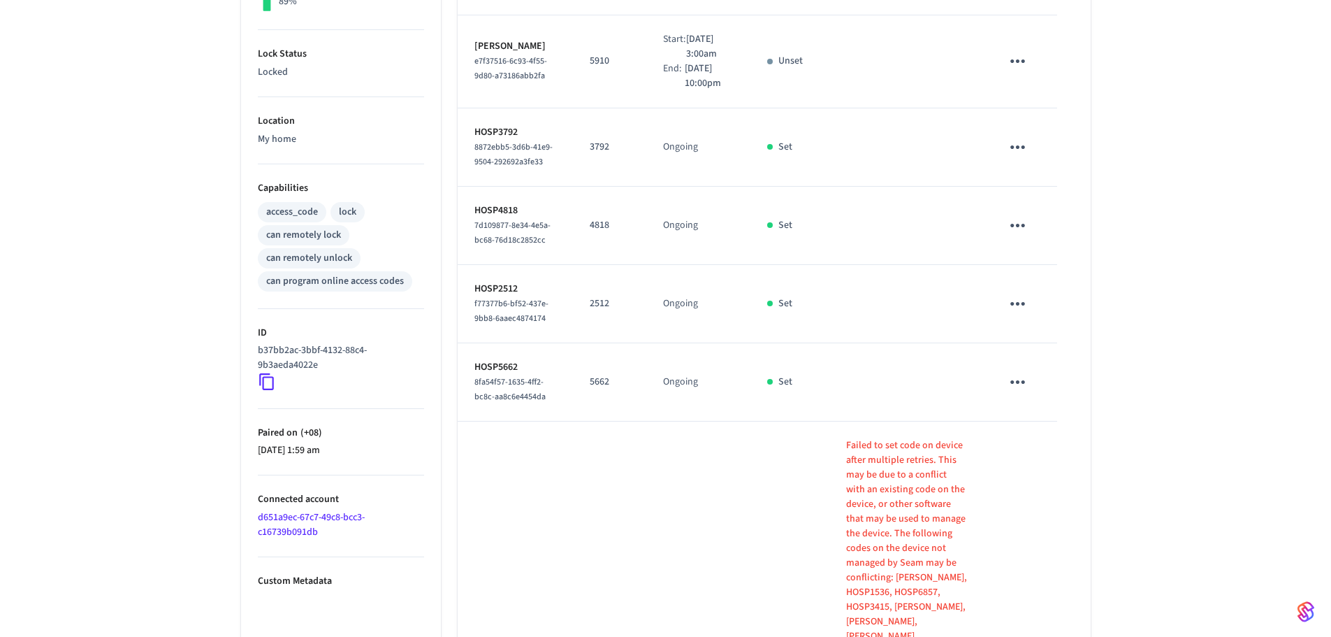
scroll to position [391, 0]
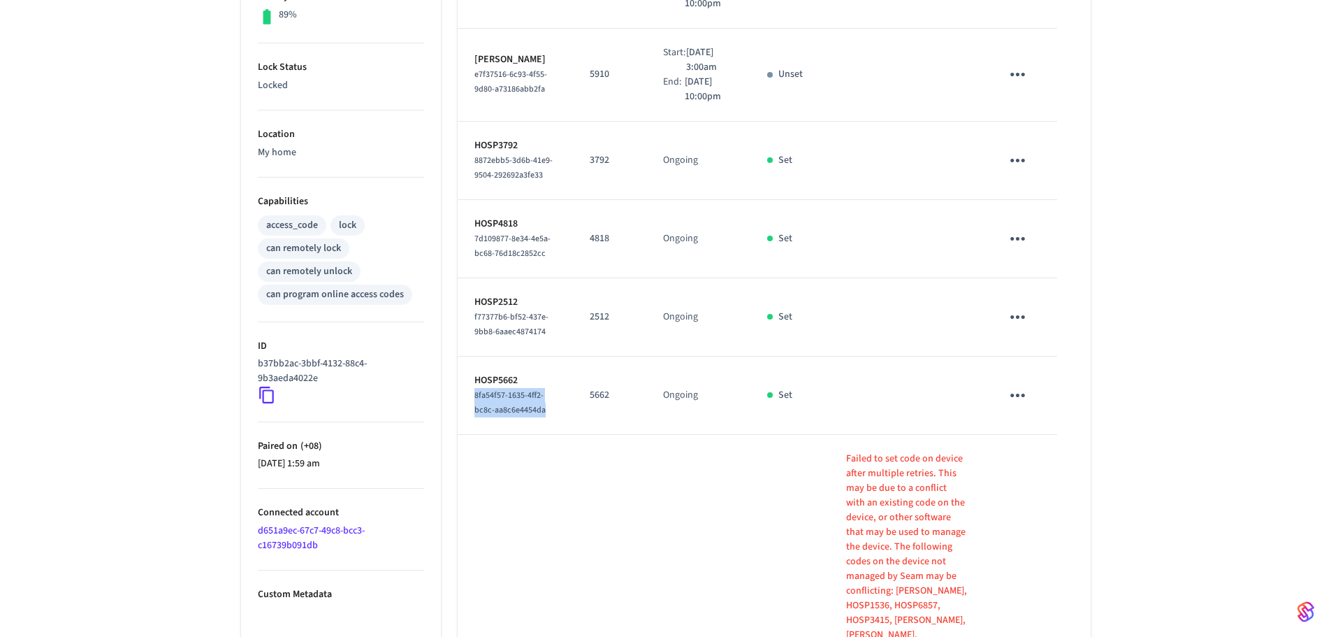
drag, startPoint x: 558, startPoint y: 477, endPoint x: 467, endPoint y: 455, distance: 93.6
click at [467, 435] on td "HOSP5662 8fa54f57-1635-4ff2-bc8c-aa8c6e4454da" at bounding box center [516, 395] width 116 height 78
copy span "8fa54f57-1635-4ff2-bc8c-aa8c6e4454da"
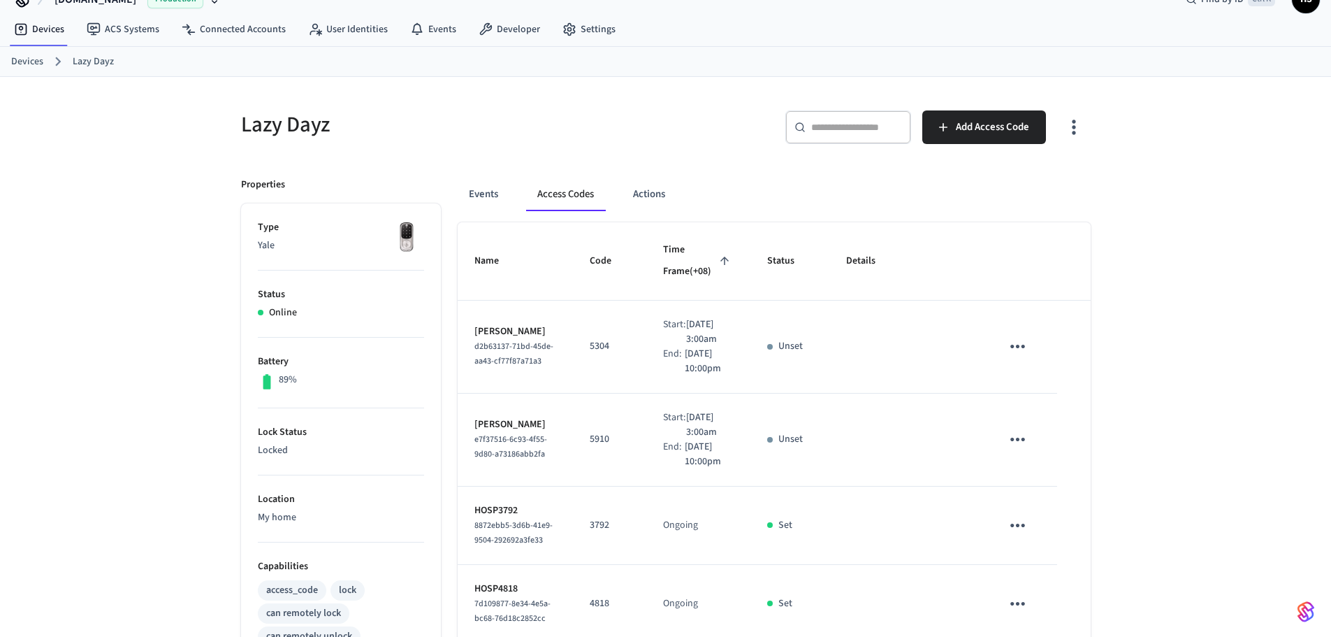
scroll to position [0, 0]
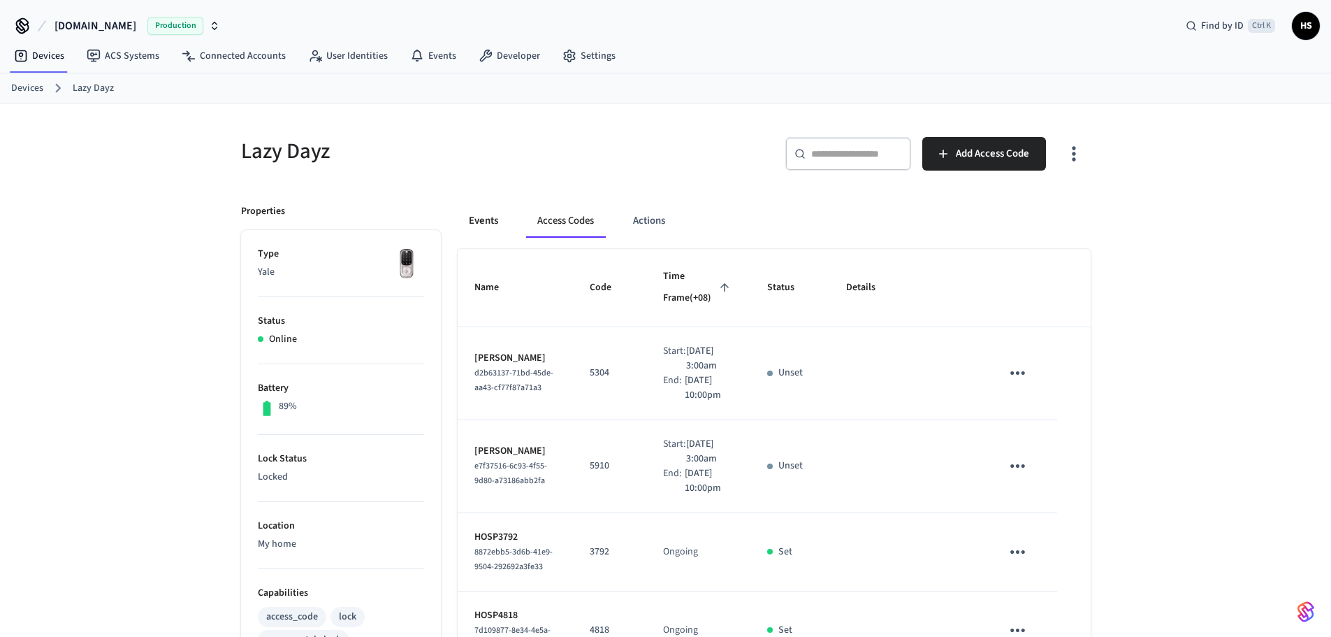
click at [495, 215] on button "Events" at bounding box center [484, 221] width 52 height 34
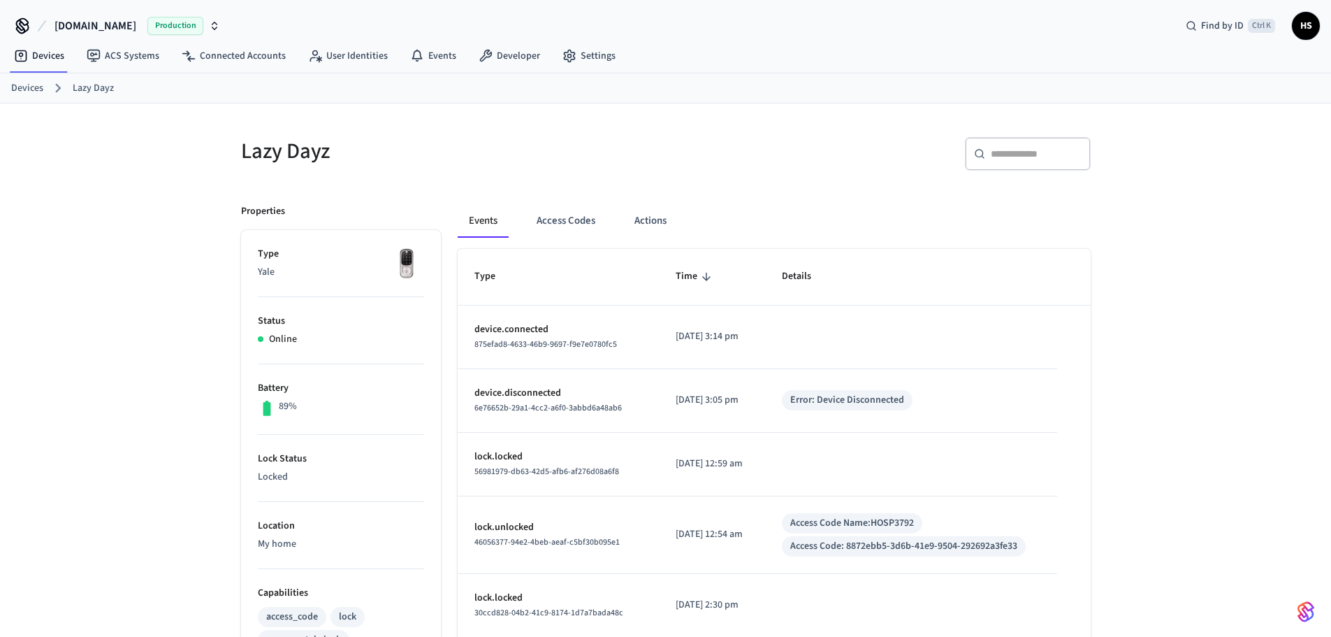
click at [1003, 164] on div "​ ​" at bounding box center [1028, 154] width 126 height 34
paste input "**********"
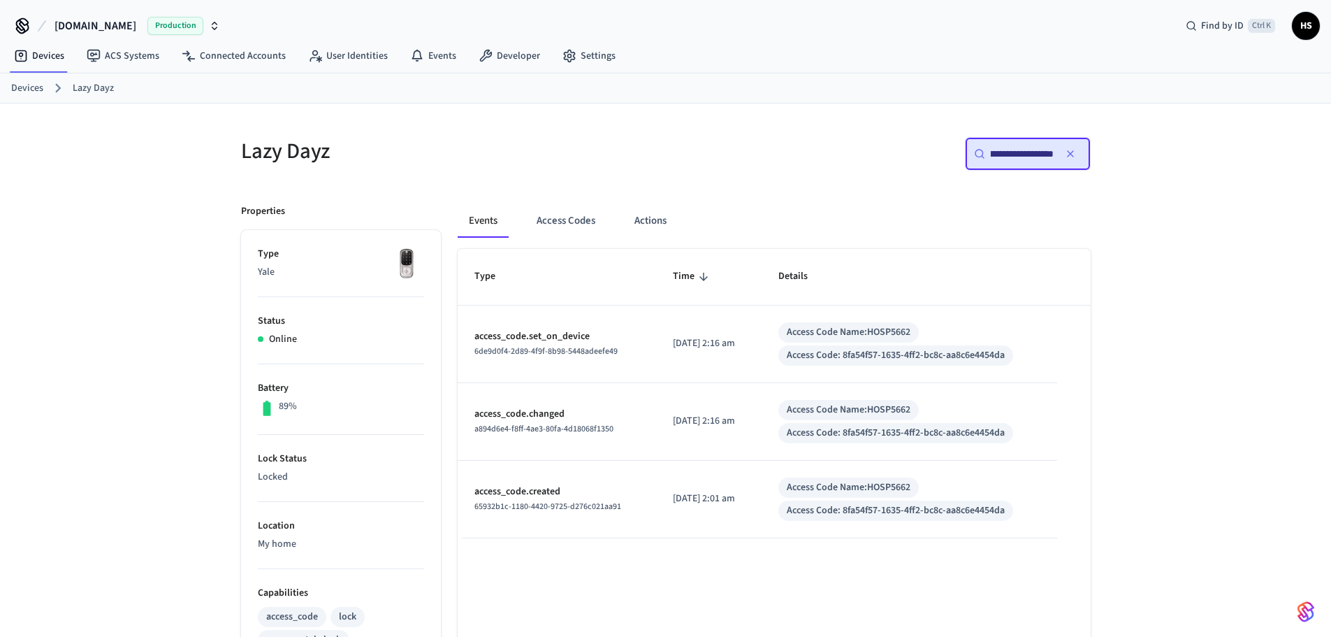
type input "**********"
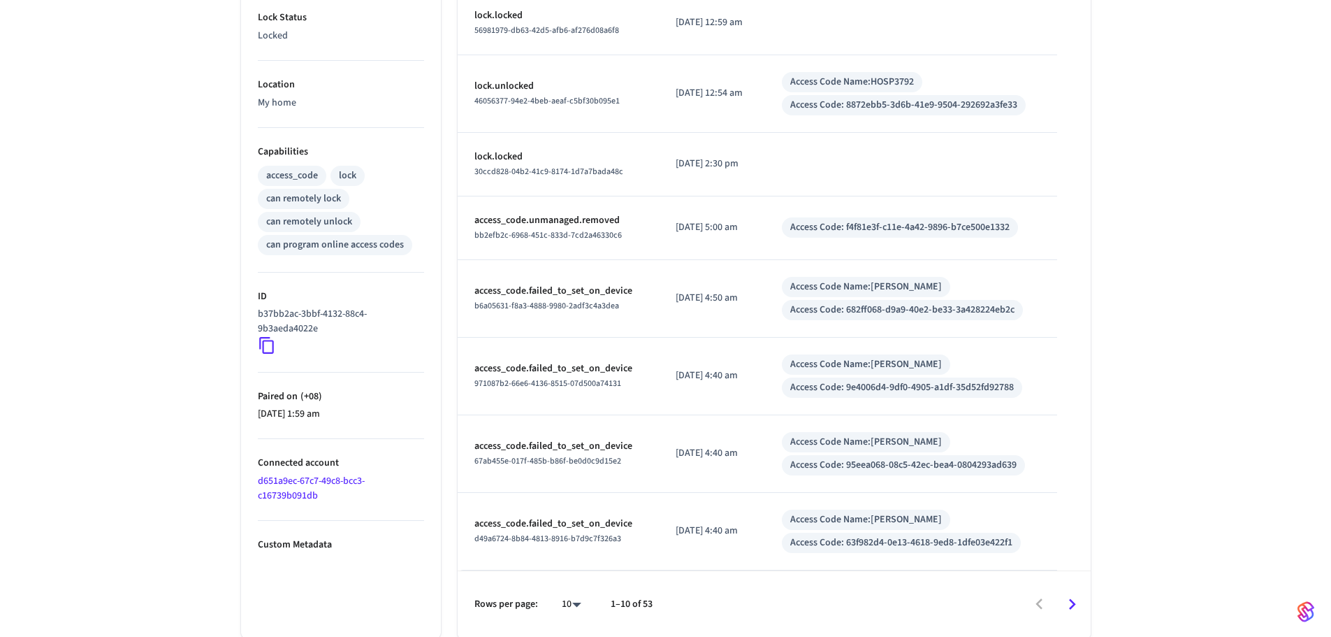
scroll to position [442, 0]
click at [285, 491] on link "d651a9ec-67c7-49c8-bcc3-c16739b091db" at bounding box center [311, 486] width 107 height 29
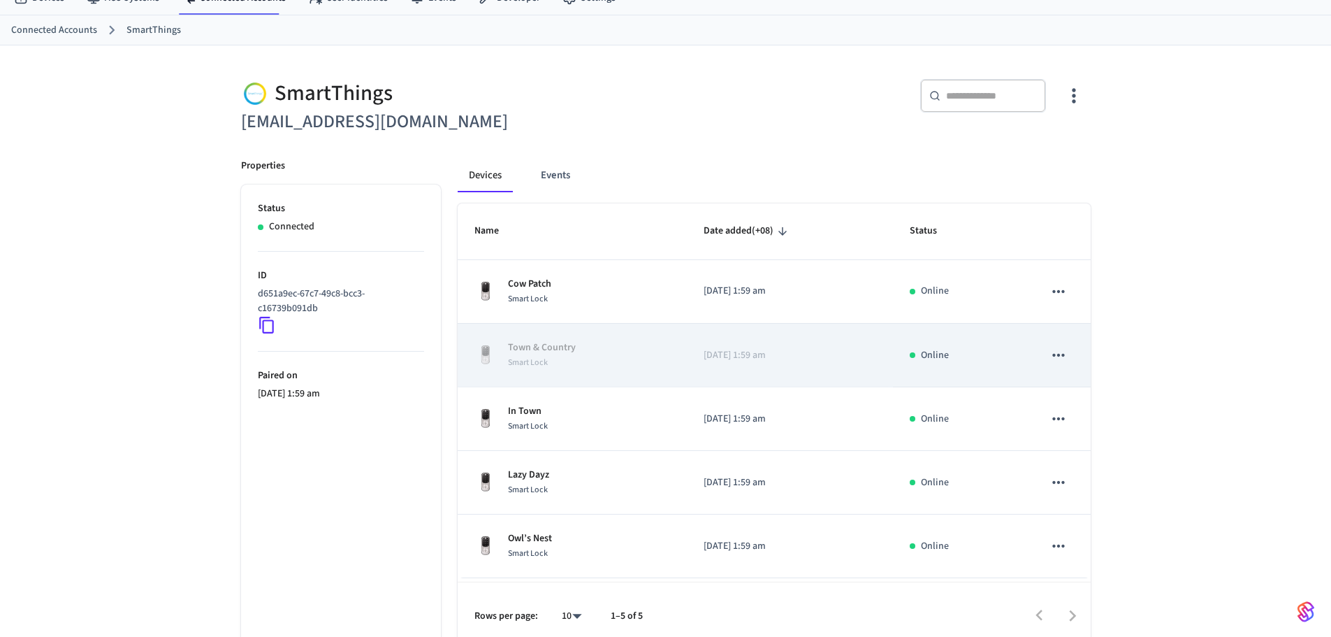
scroll to position [71, 0]
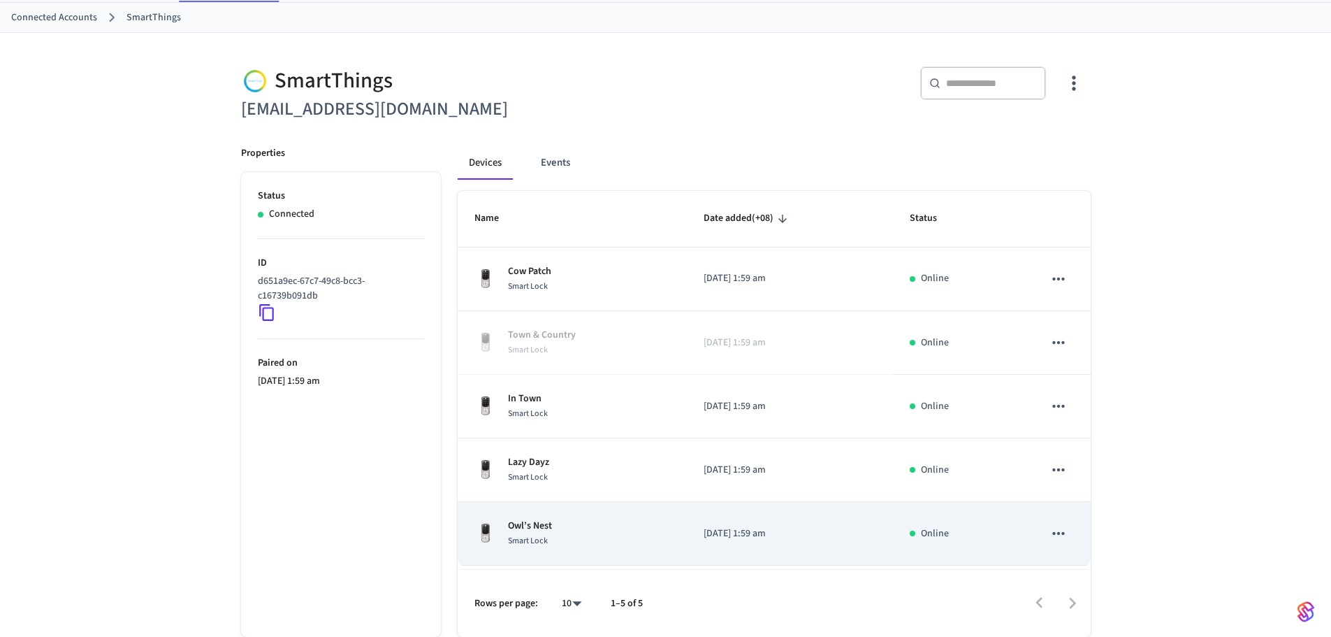
click at [626, 551] on td "Owl’s Nest Smart Lock" at bounding box center [572, 534] width 229 height 64
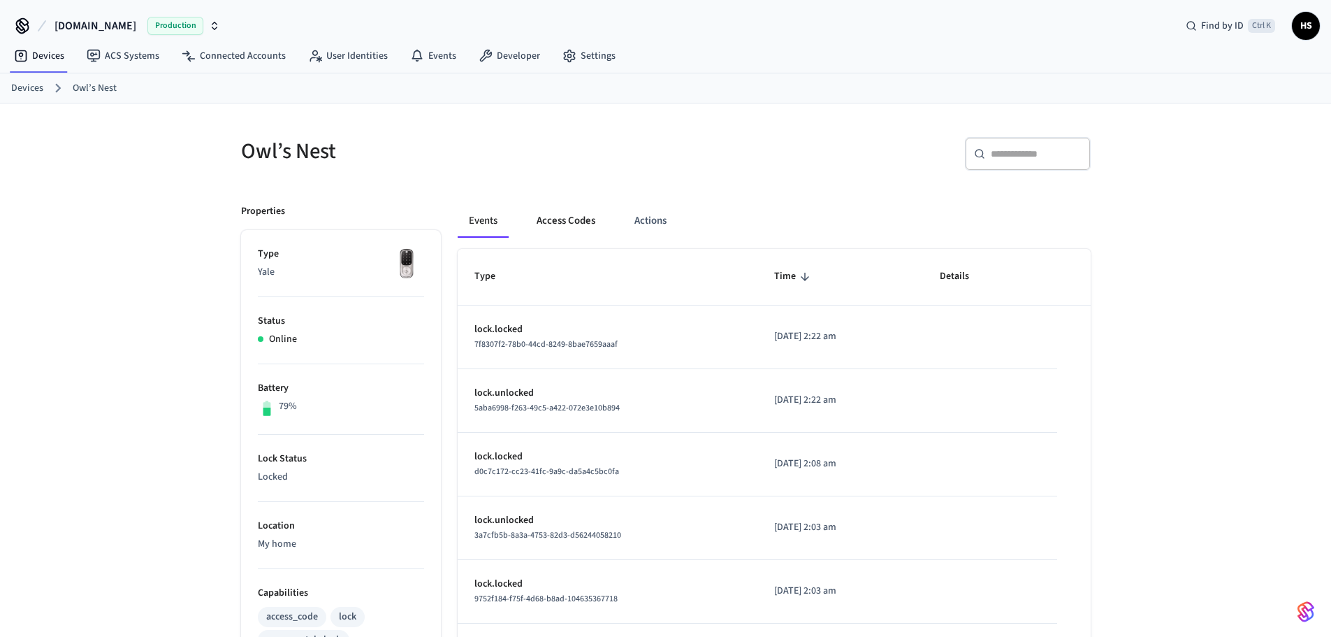
click at [546, 211] on button "Access Codes" at bounding box center [565, 221] width 81 height 34
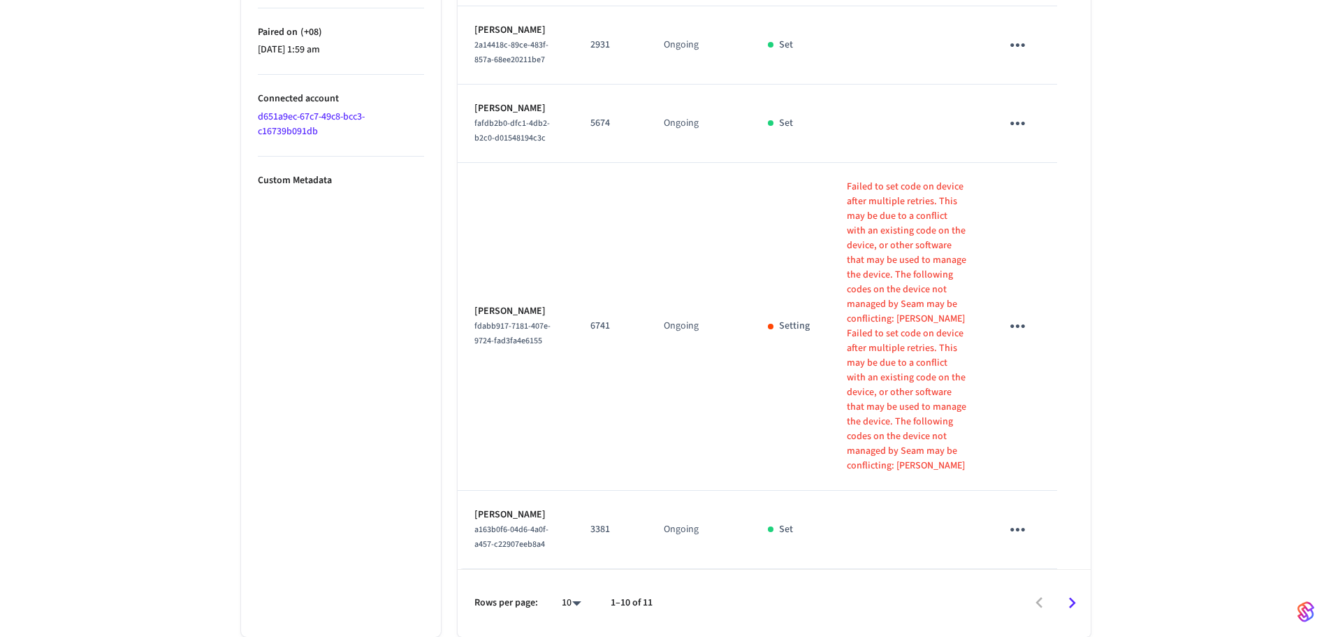
scroll to position [864, 0]
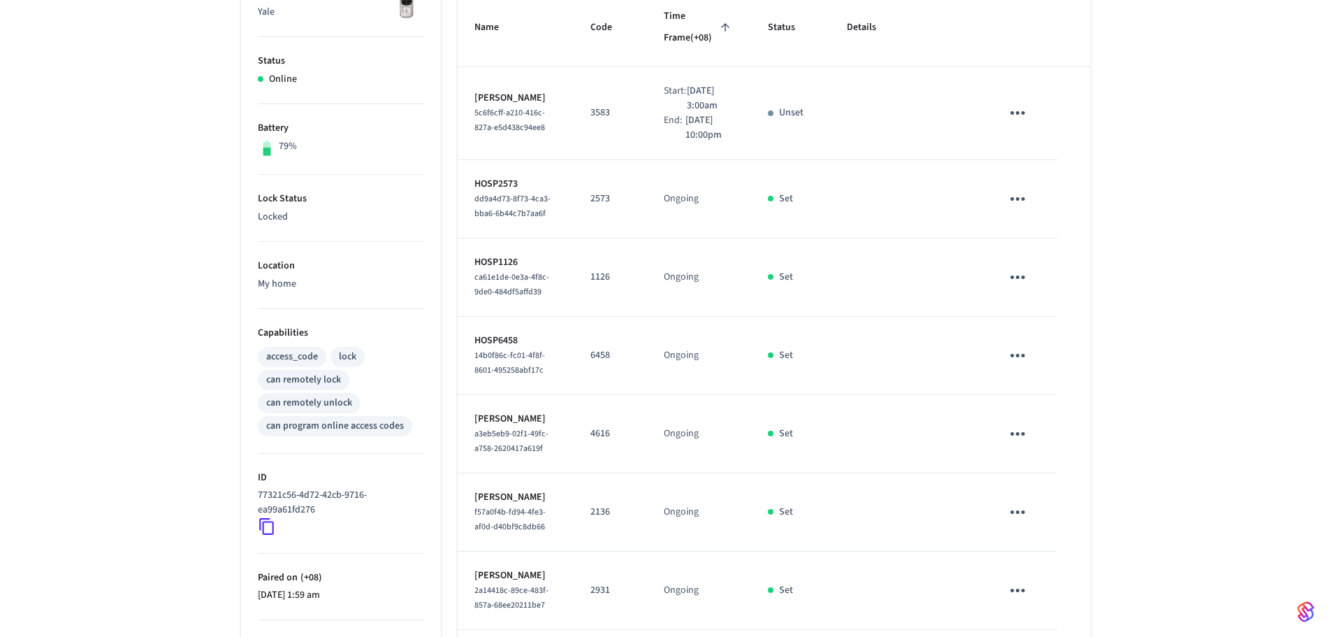
scroll to position [25, 0]
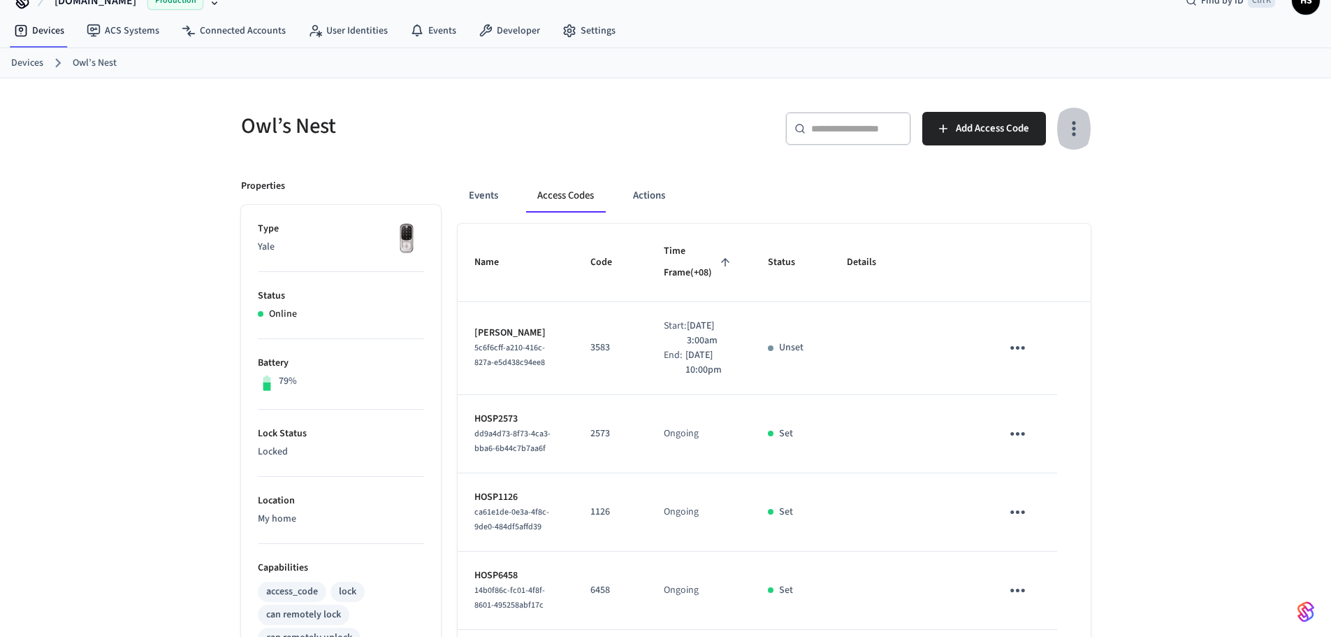
click at [1065, 133] on icon "button" at bounding box center [1074, 128] width 22 height 22
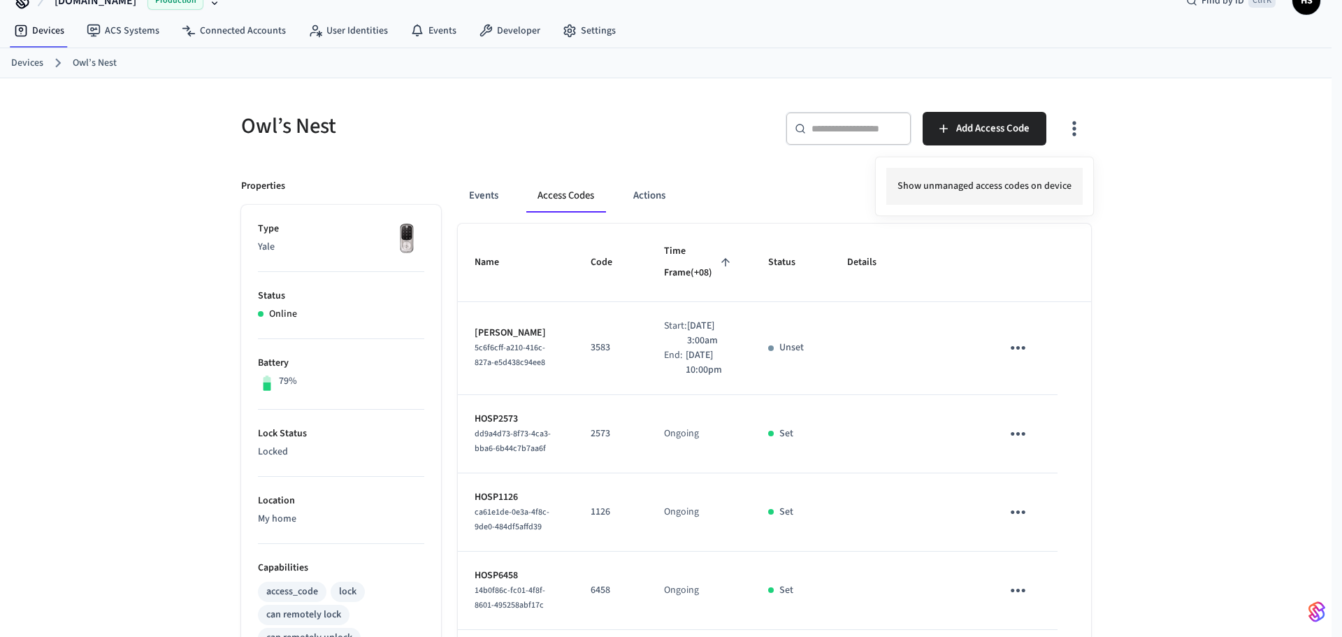
click at [1018, 182] on li "Show unmanaged access codes on device" at bounding box center [984, 186] width 196 height 37
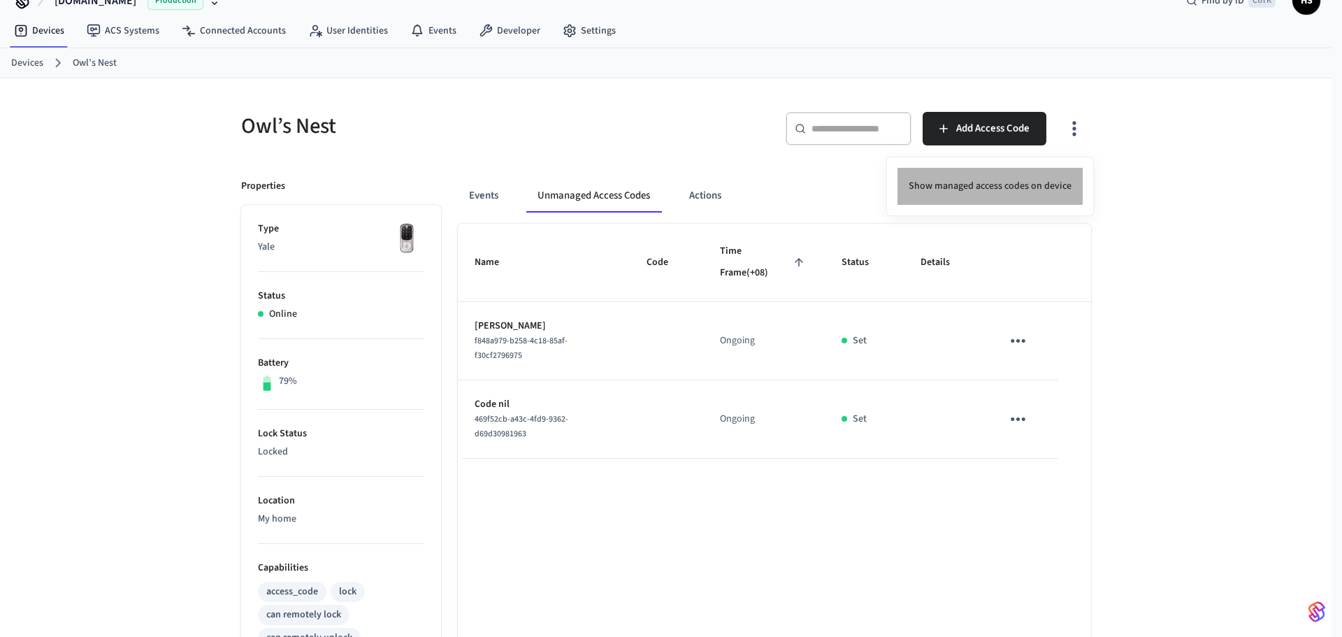
click at [1018, 182] on li "Show managed access codes on device" at bounding box center [989, 186] width 185 height 37
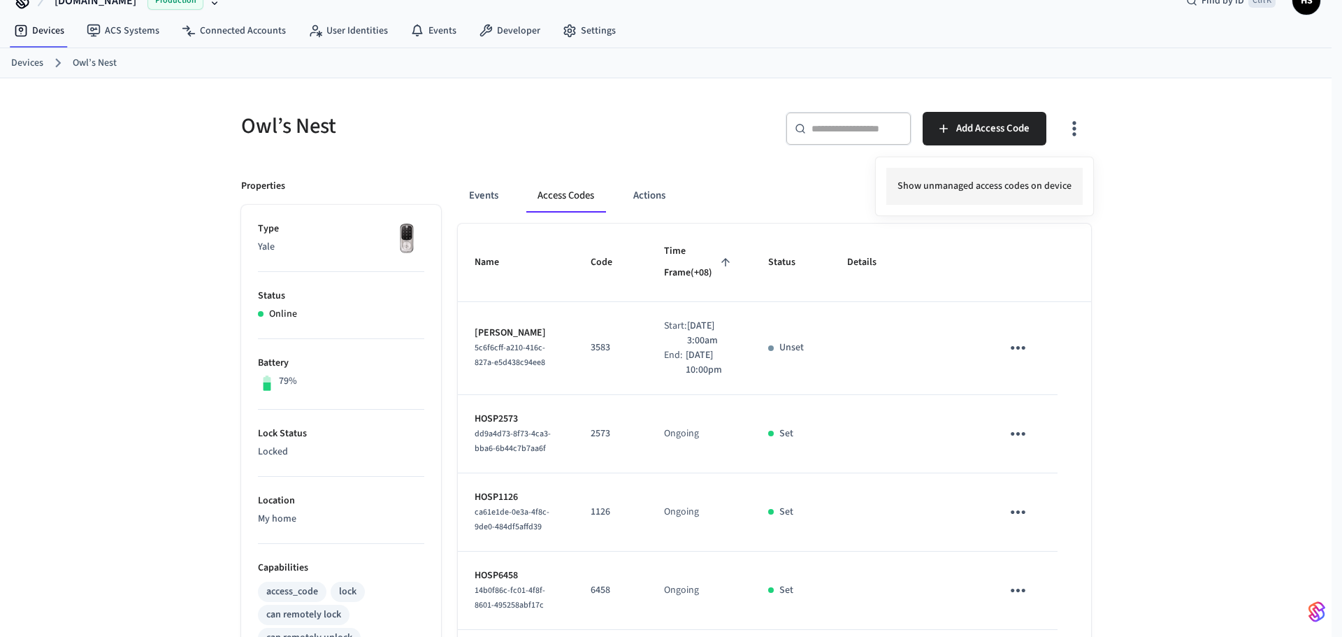
click at [960, 187] on li "Show unmanaged access codes on device" at bounding box center [984, 186] width 196 height 37
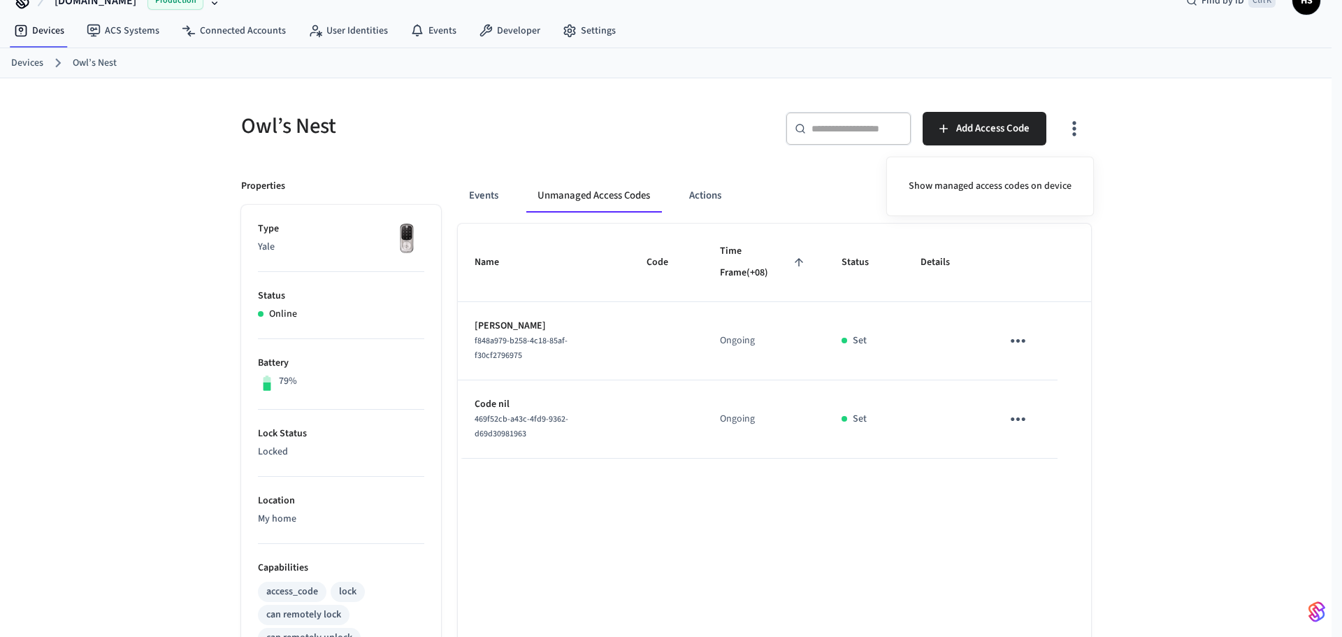
click at [509, 190] on div at bounding box center [671, 318] width 1342 height 637
click at [1073, 135] on icon "button" at bounding box center [1073, 129] width 3 height 15
click at [1031, 180] on li "Show managed access codes on device" at bounding box center [989, 186] width 185 height 37
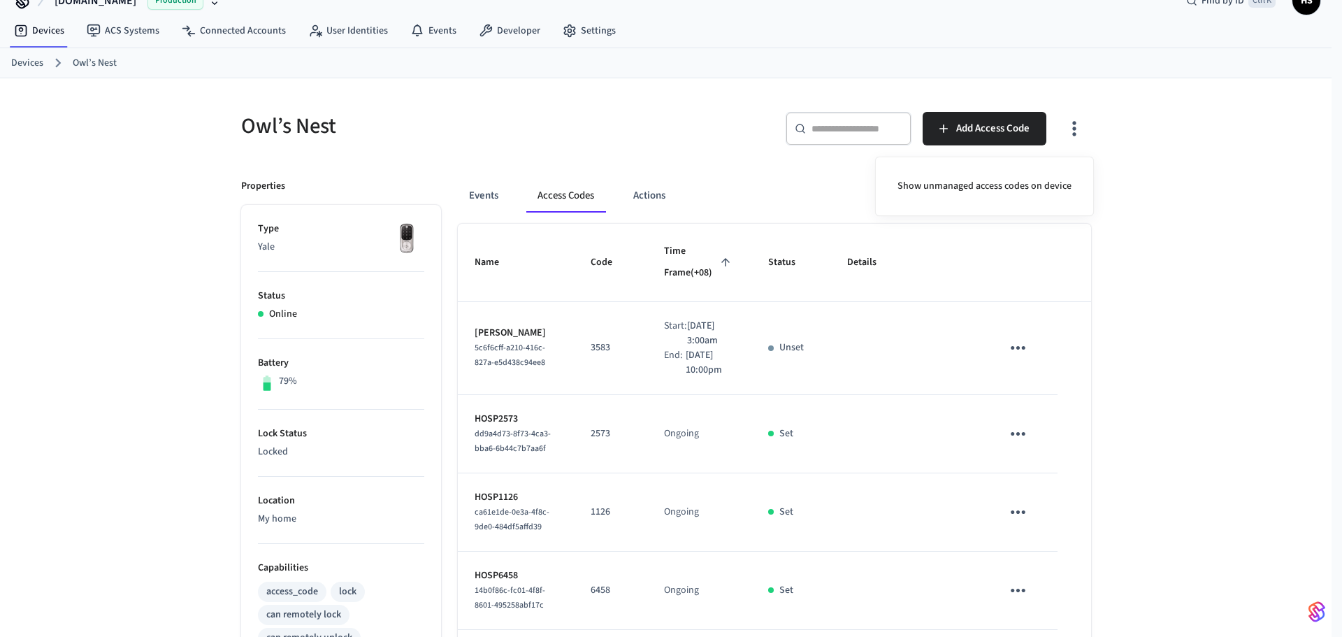
click at [631, 419] on div at bounding box center [671, 318] width 1342 height 637
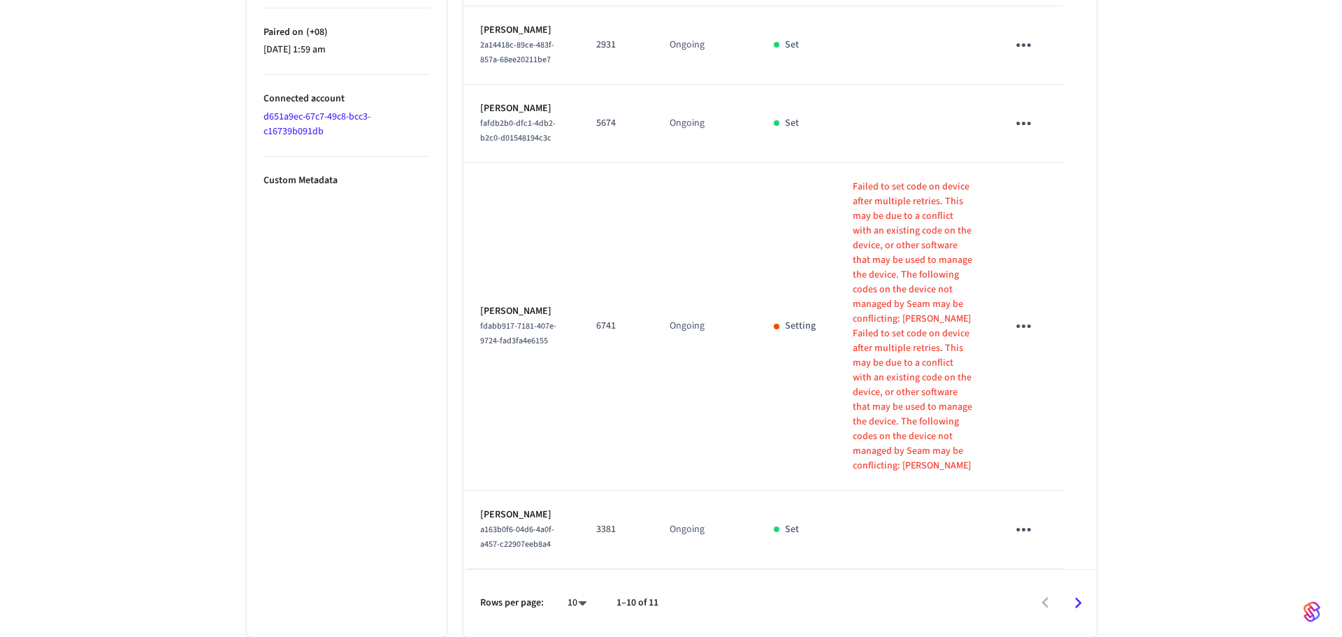
scroll to position [864, 0]
click at [567, 605] on li "All" at bounding box center [565, 595] width 37 height 37
type input "**"
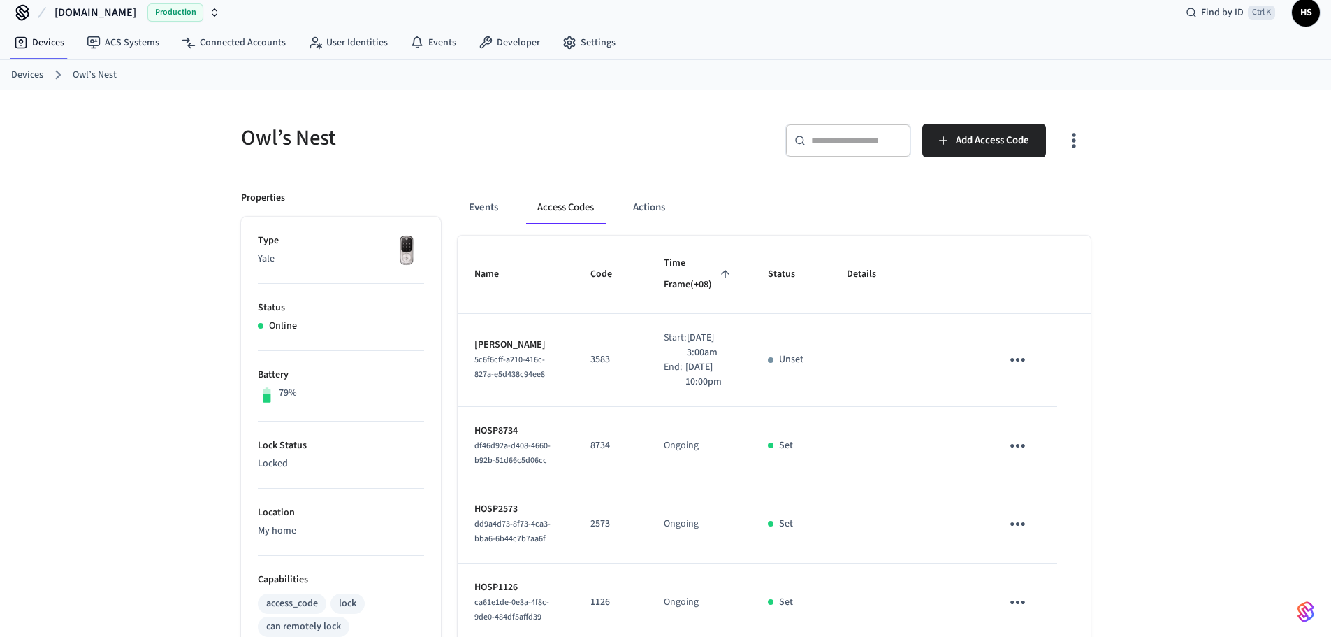
scroll to position [0, 0]
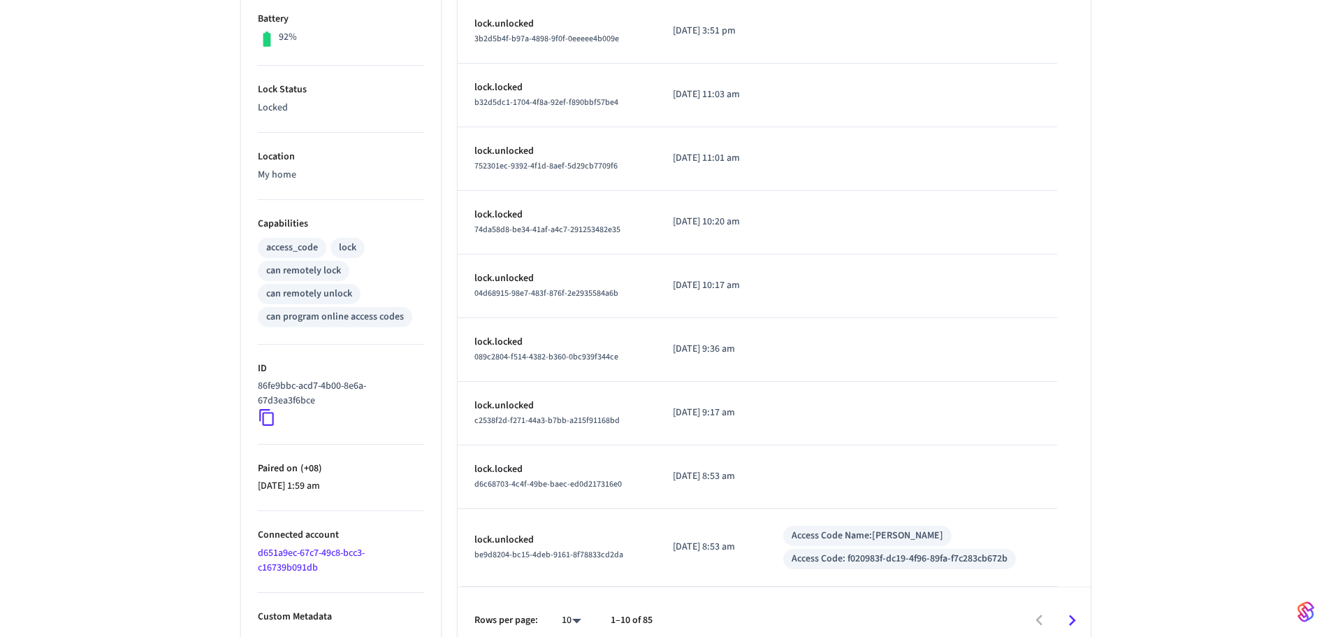
scroll to position [386, 0]
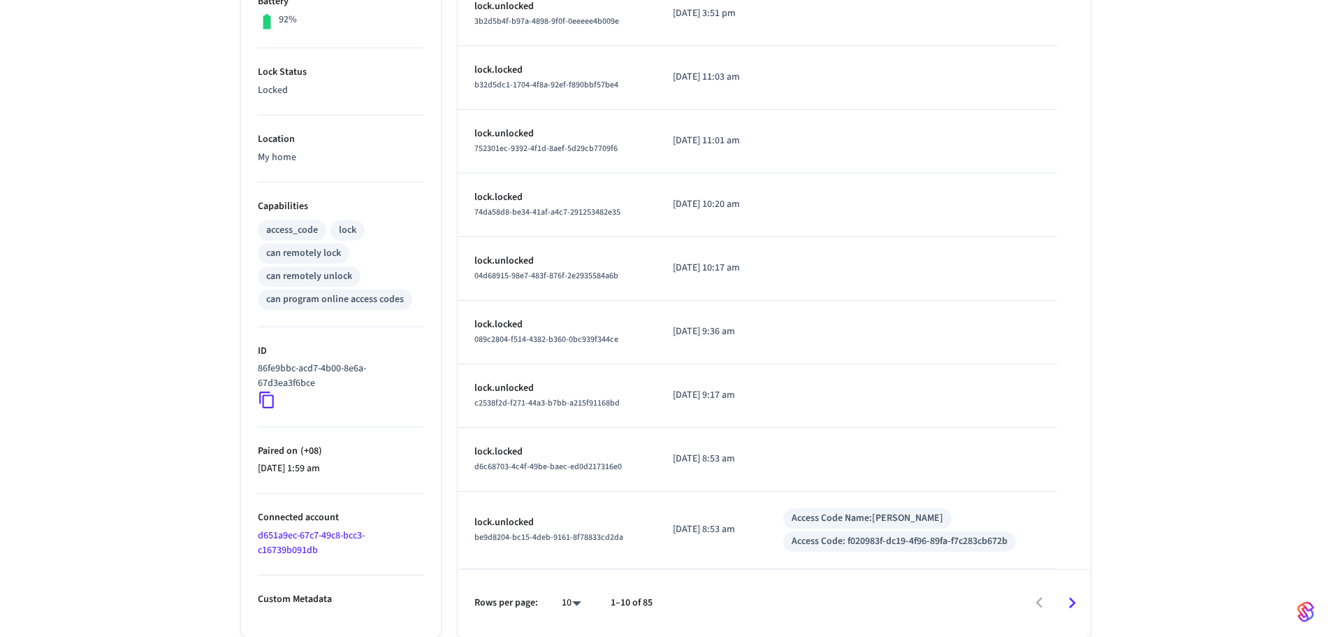
click at [287, 537] on link "d651a9ec-67c7-49c8-bcc3-c16739b091db" at bounding box center [311, 542] width 107 height 29
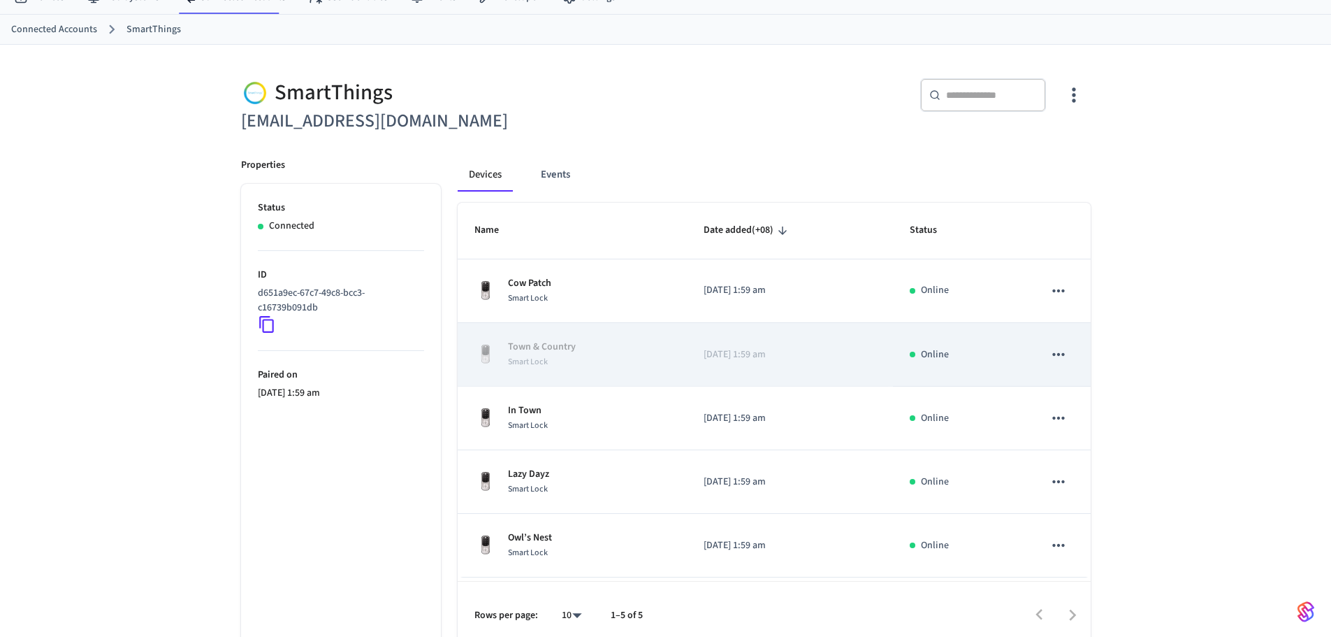
scroll to position [71, 0]
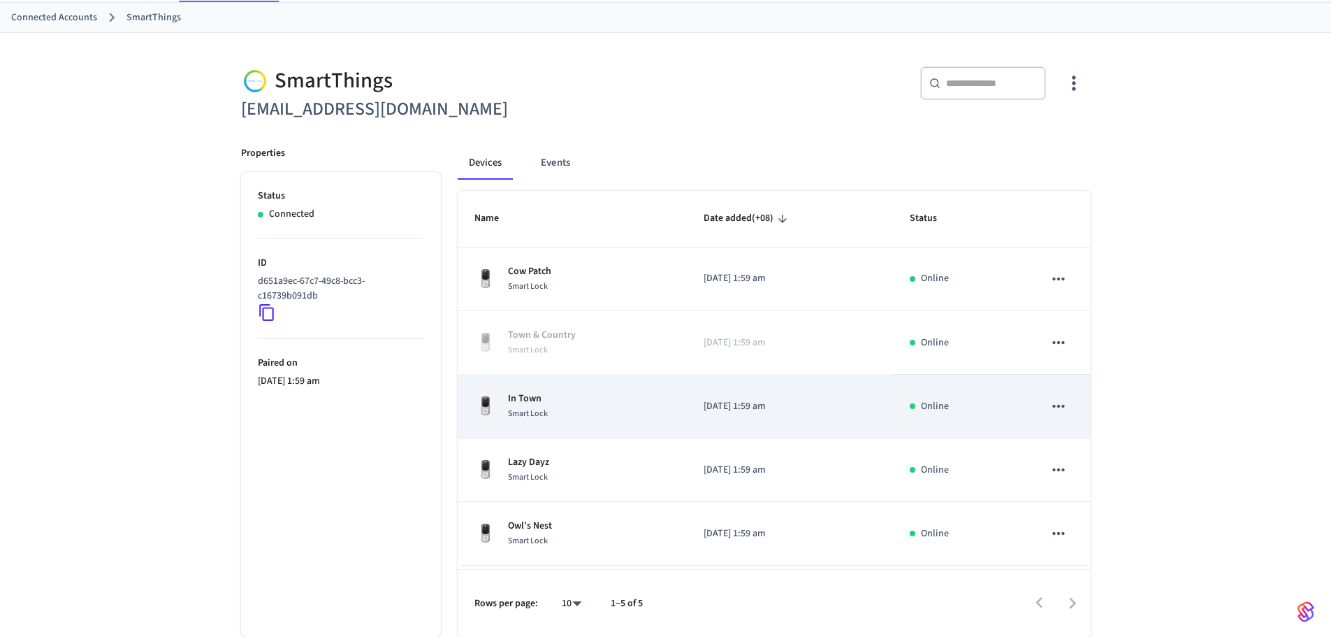
click at [550, 412] on div "In Town Smart Lock" at bounding box center [572, 405] width 196 height 29
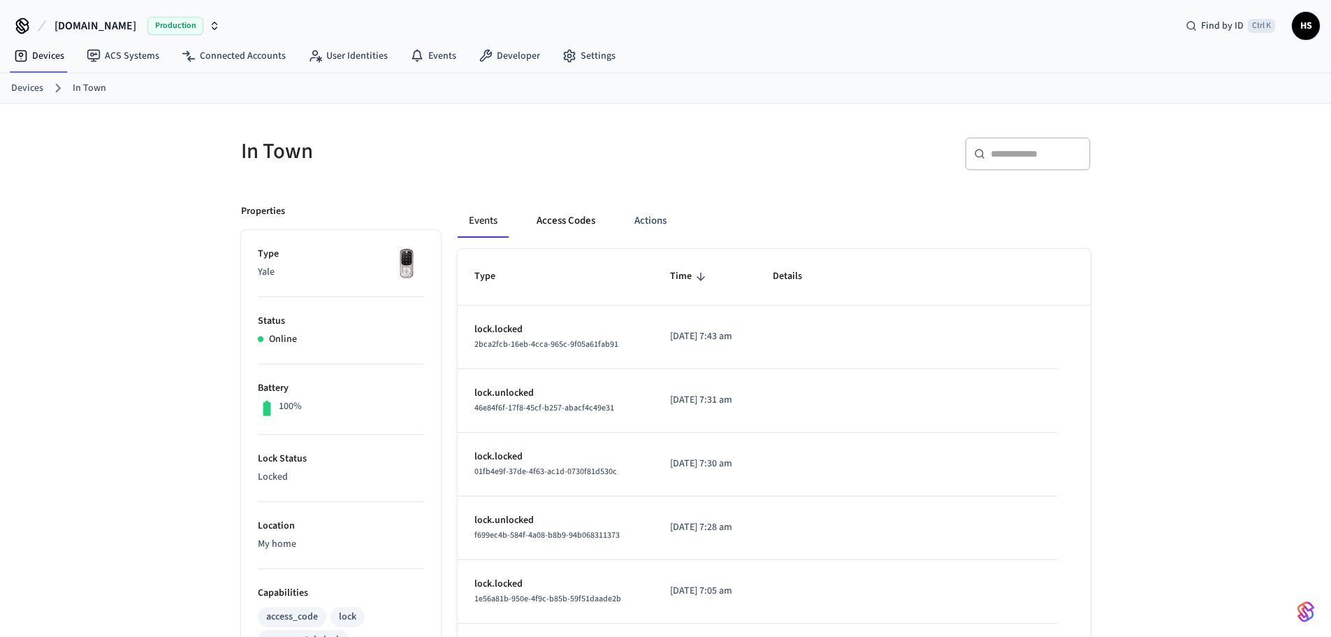
click at [578, 224] on button "Access Codes" at bounding box center [565, 221] width 81 height 34
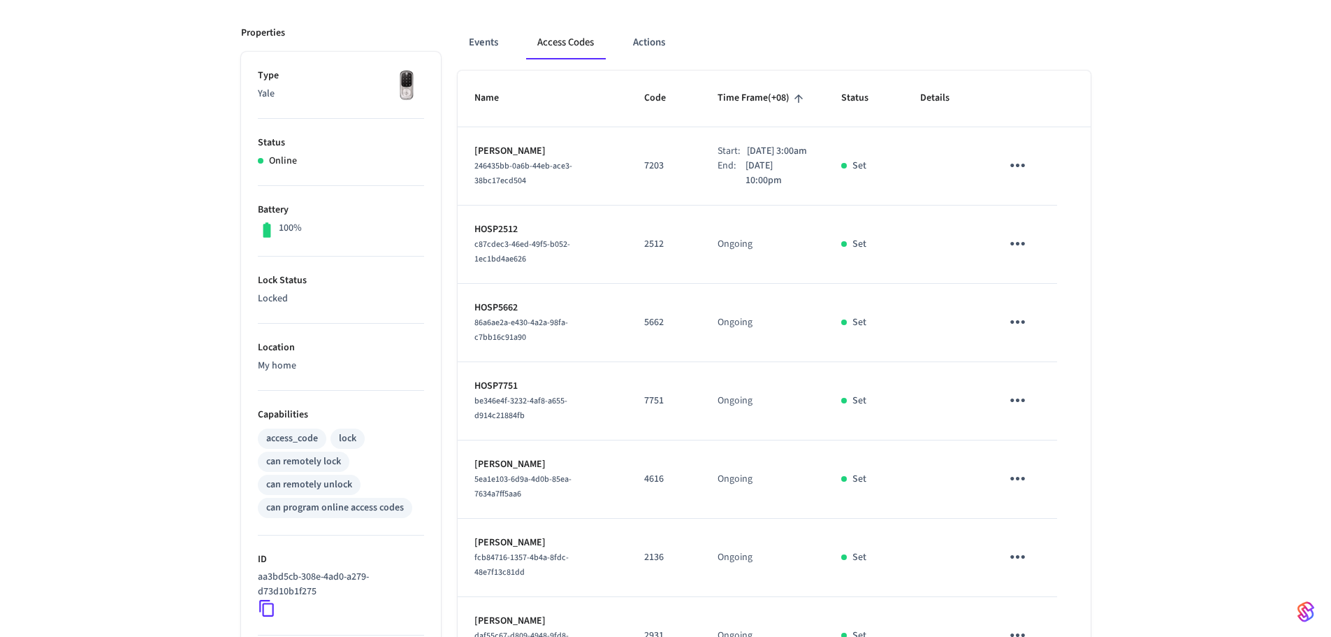
scroll to position [210, 0]
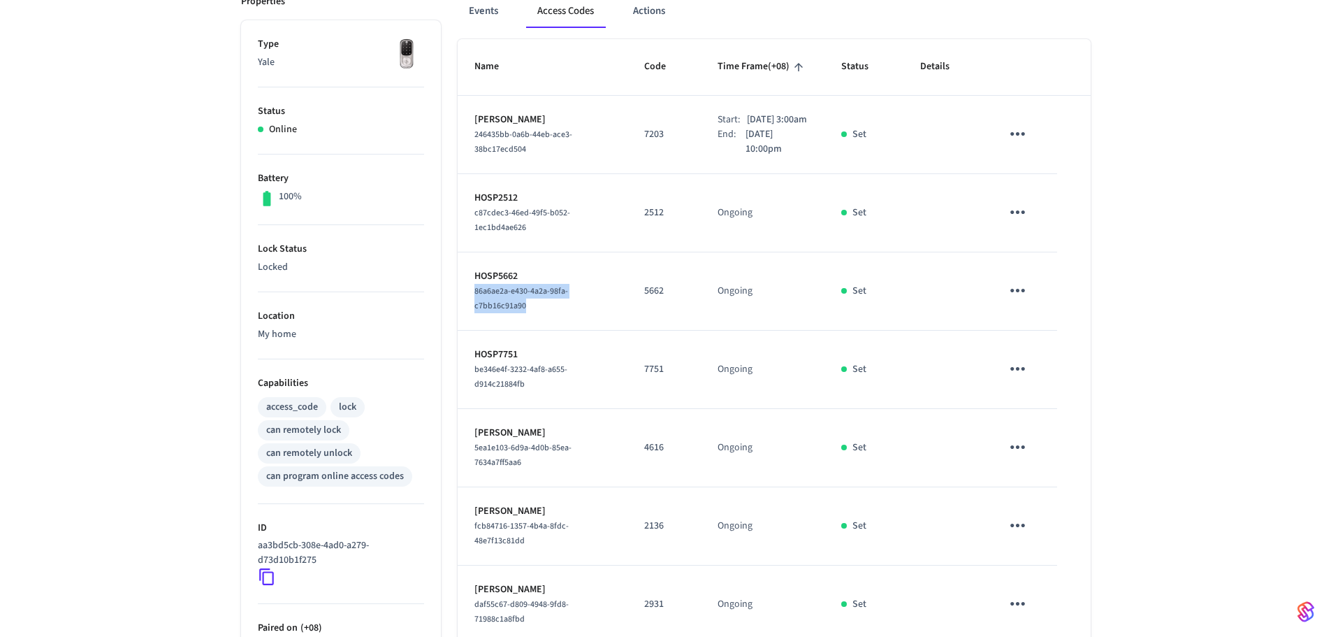
drag, startPoint x: 538, startPoint y: 321, endPoint x: 465, endPoint y: 304, distance: 74.7
click at [465, 304] on td "HOSP5662 86a6ae2a-e430-4a2a-98fa-c7bb16c91a90" at bounding box center [543, 291] width 170 height 78
copy span "86a6ae2a-e430-4a2a-98fa-c7bb16c91a90"
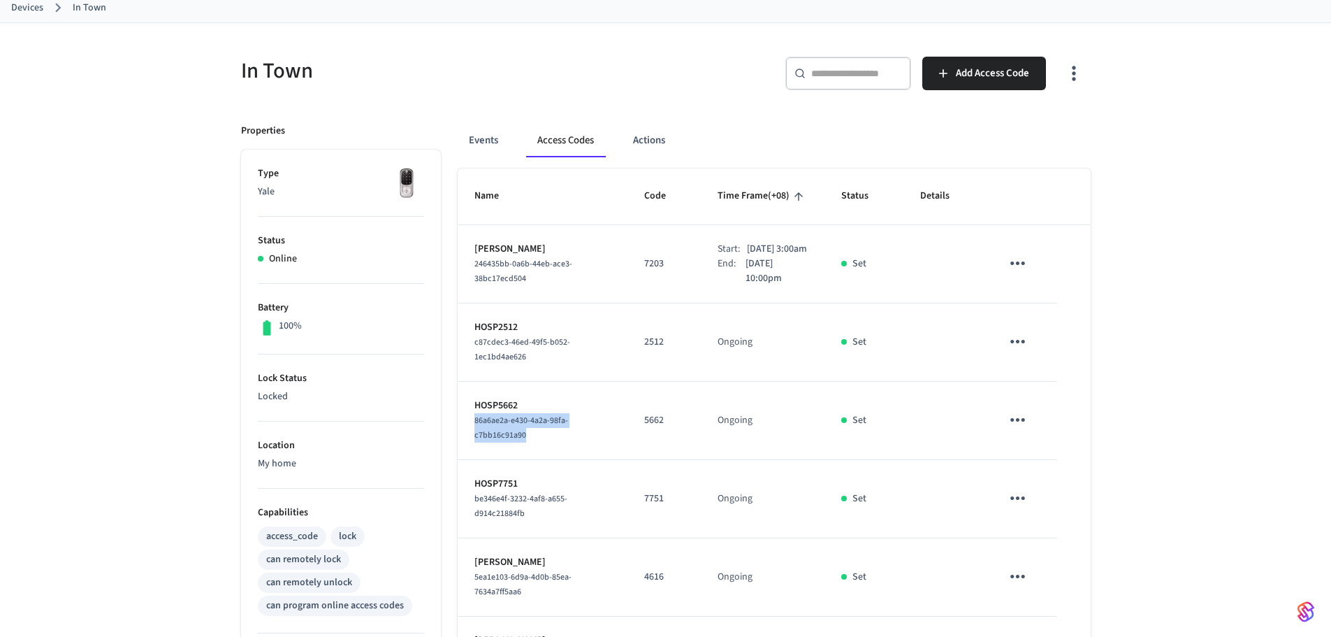
scroll to position [0, 0]
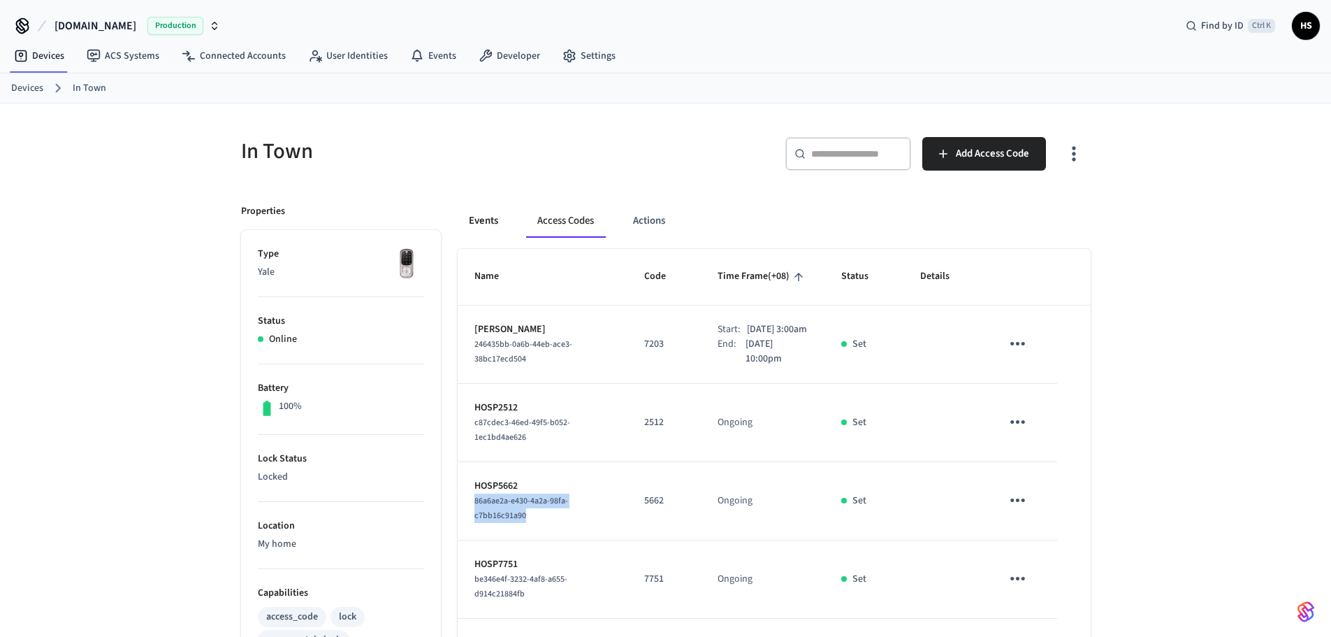
click at [494, 225] on button "Events" at bounding box center [484, 221] width 52 height 34
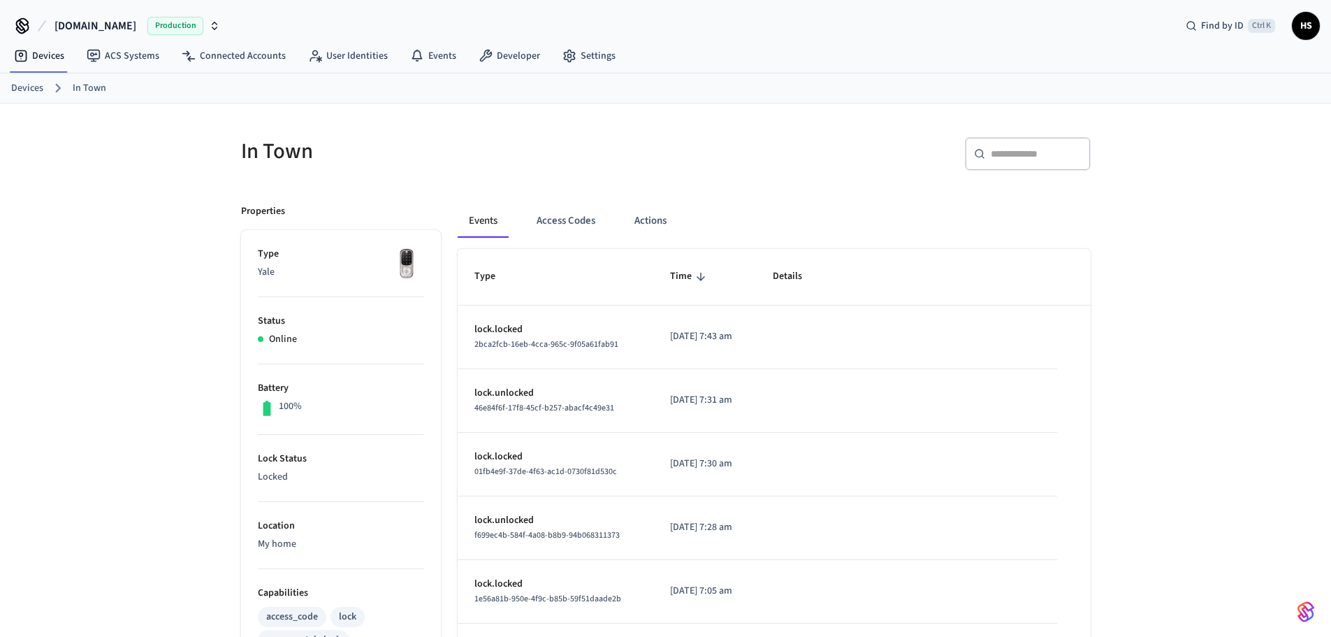
click at [1019, 155] on input "text" at bounding box center [1036, 154] width 91 height 14
paste input "**********"
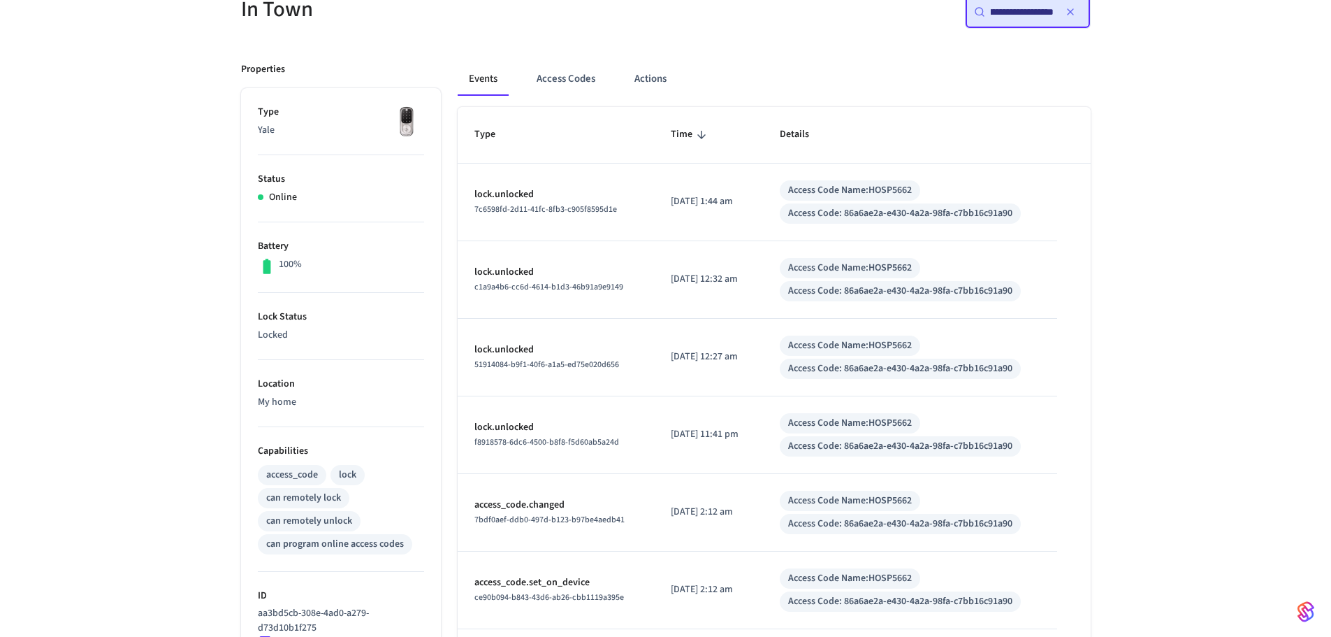
scroll to position [140, 0]
type input "**********"
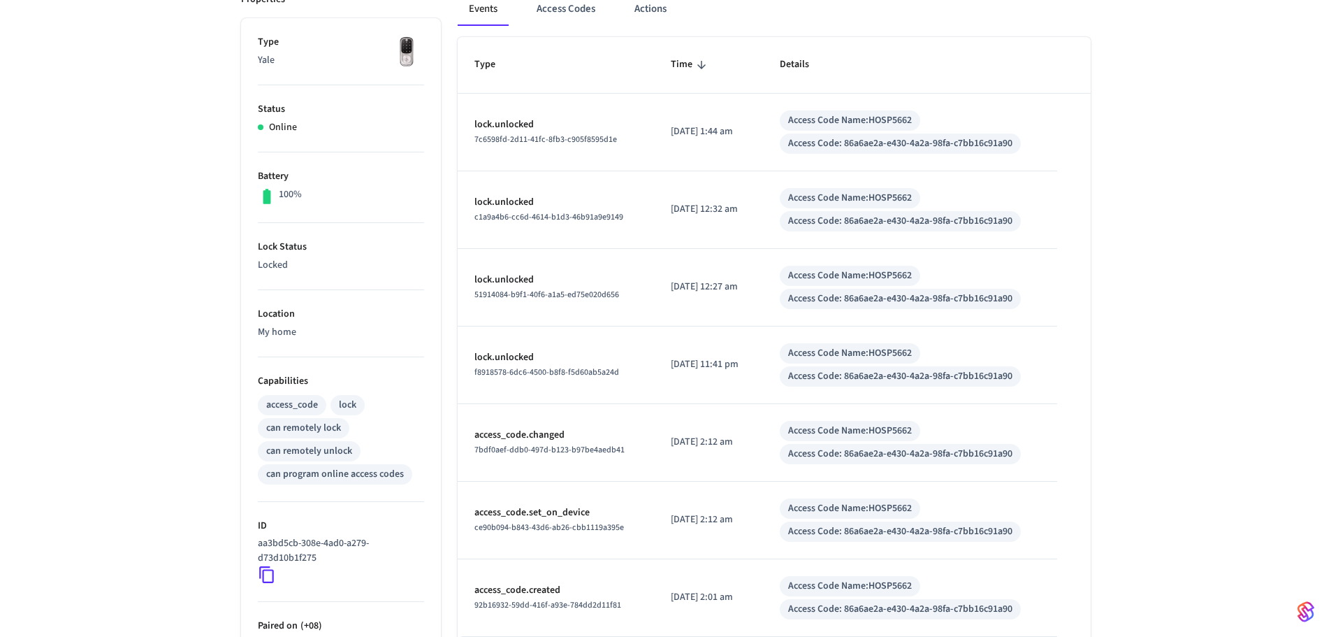
scroll to position [210, 0]
click at [1298, 326] on div "**********" at bounding box center [665, 349] width 1331 height 910
